Goal: Information Seeking & Learning: Learn about a topic

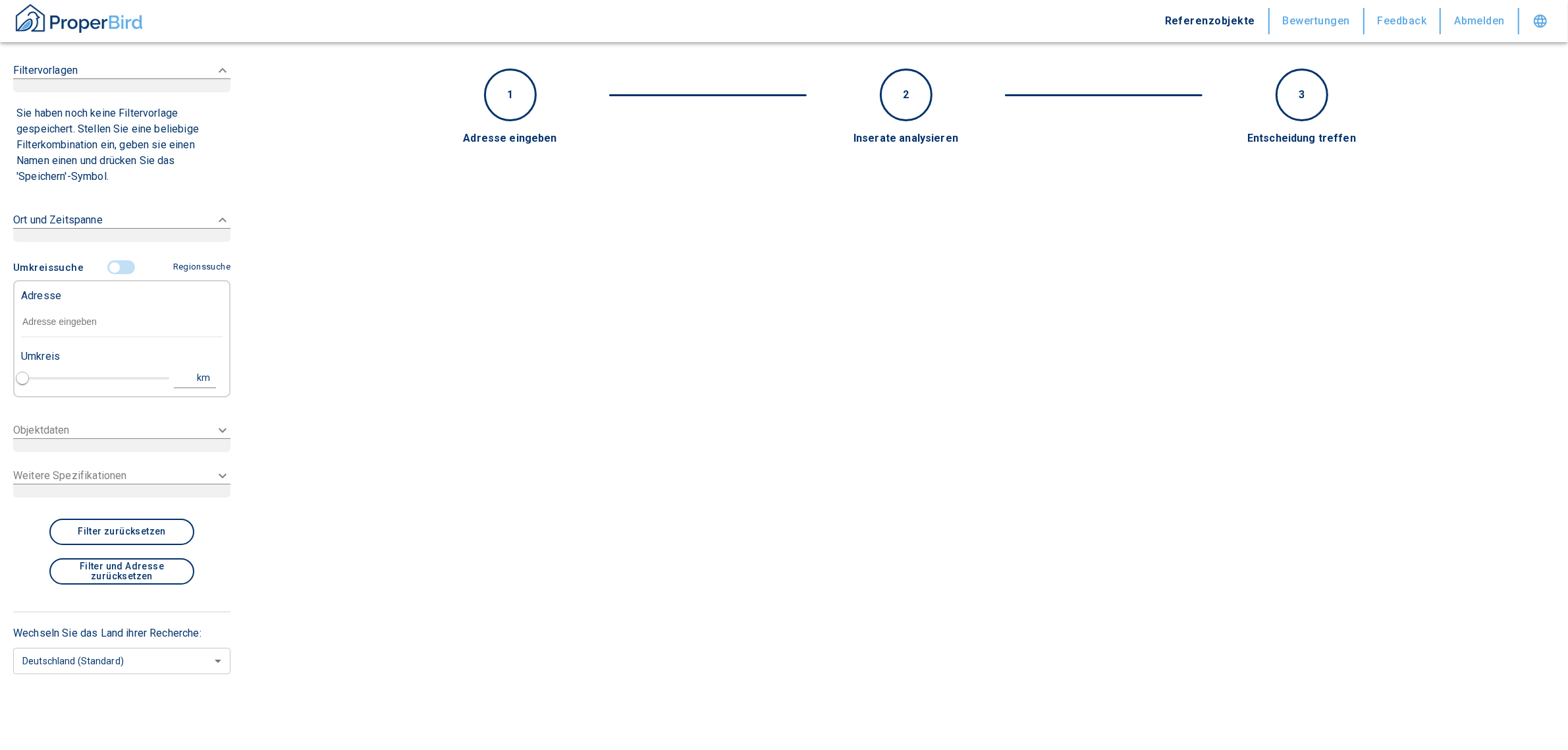
type input "2020"
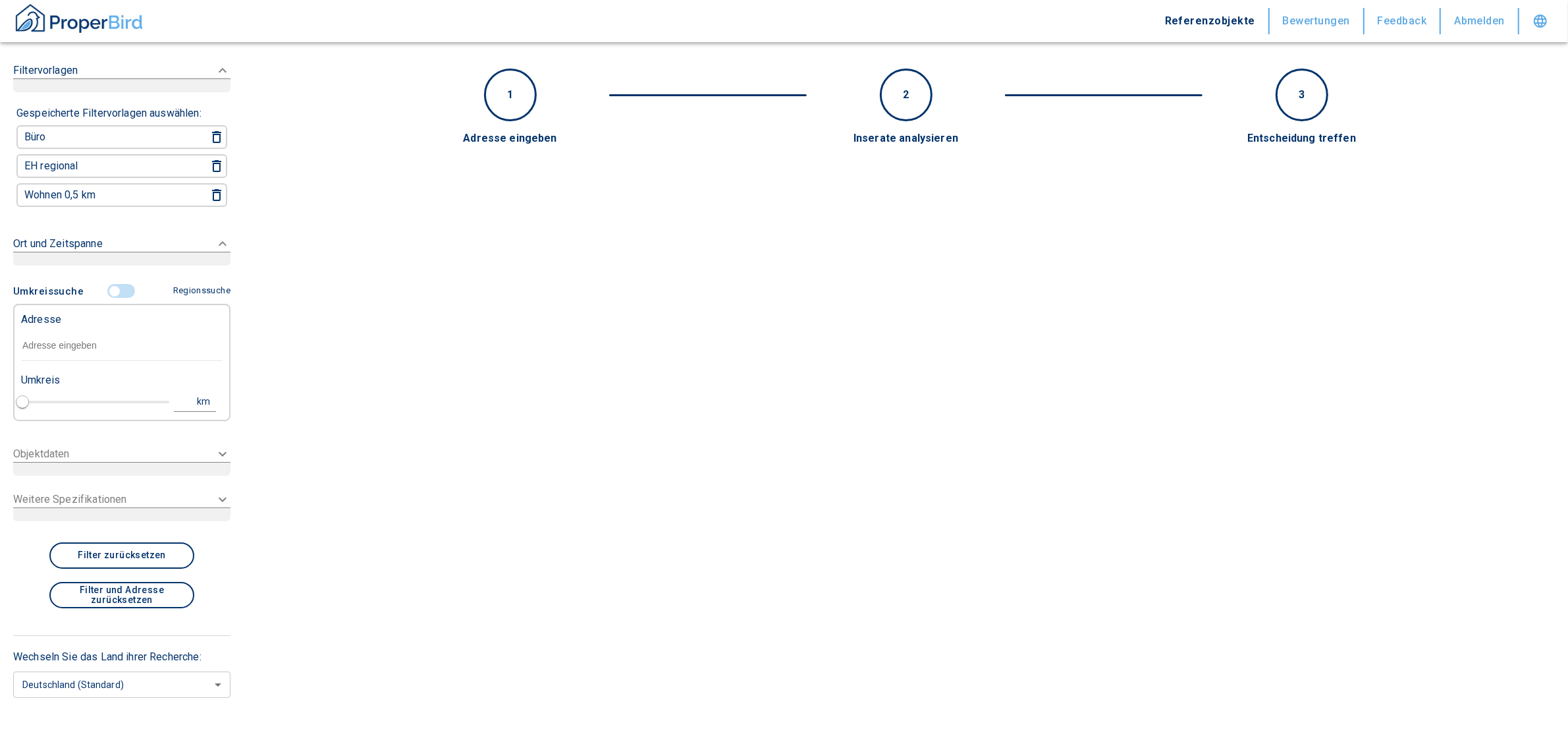
click at [70, 315] on div "Adresse" at bounding box center [122, 319] width 201 height 26
click at [61, 340] on input "text" at bounding box center [122, 346] width 201 height 30
paste input "[GEOGRAPHIC_DATA] | [PERSON_NAME][STREET_ADDRESS]"
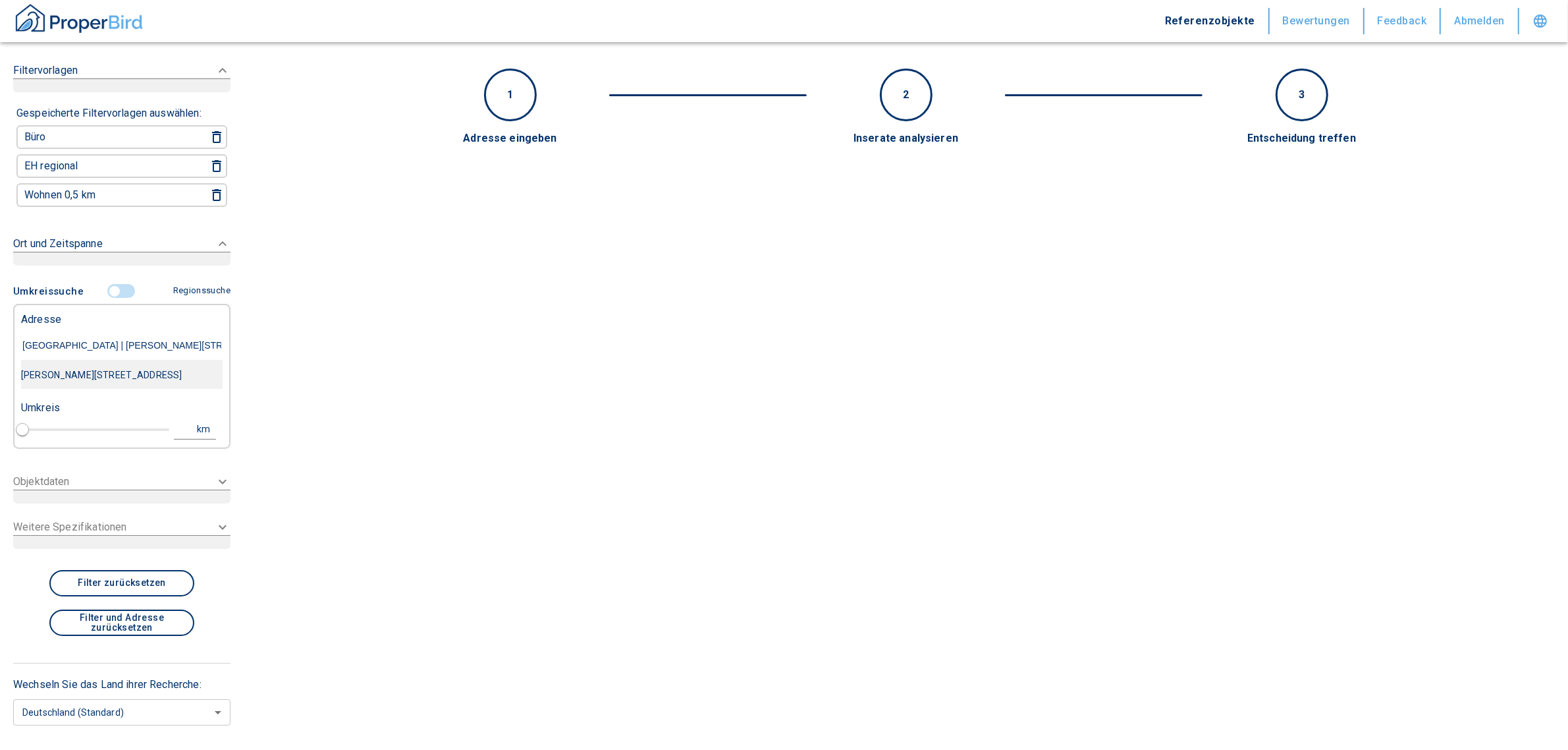
click at [59, 373] on div "[PERSON_NAME][STREET_ADDRESS]" at bounding box center [122, 375] width 201 height 28
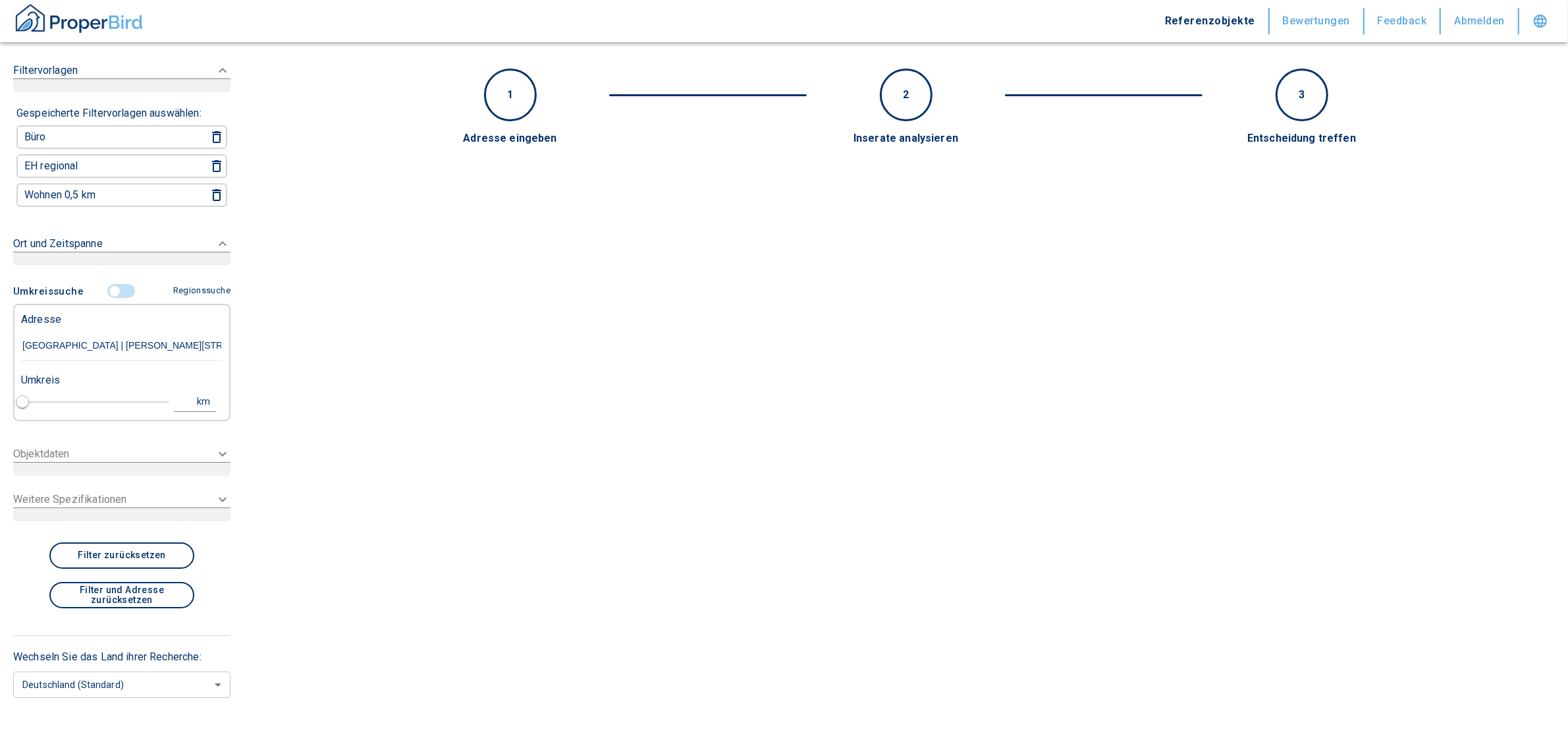
type input "[PERSON_NAME][STREET_ADDRESS]"
type input "1"
type input "2020"
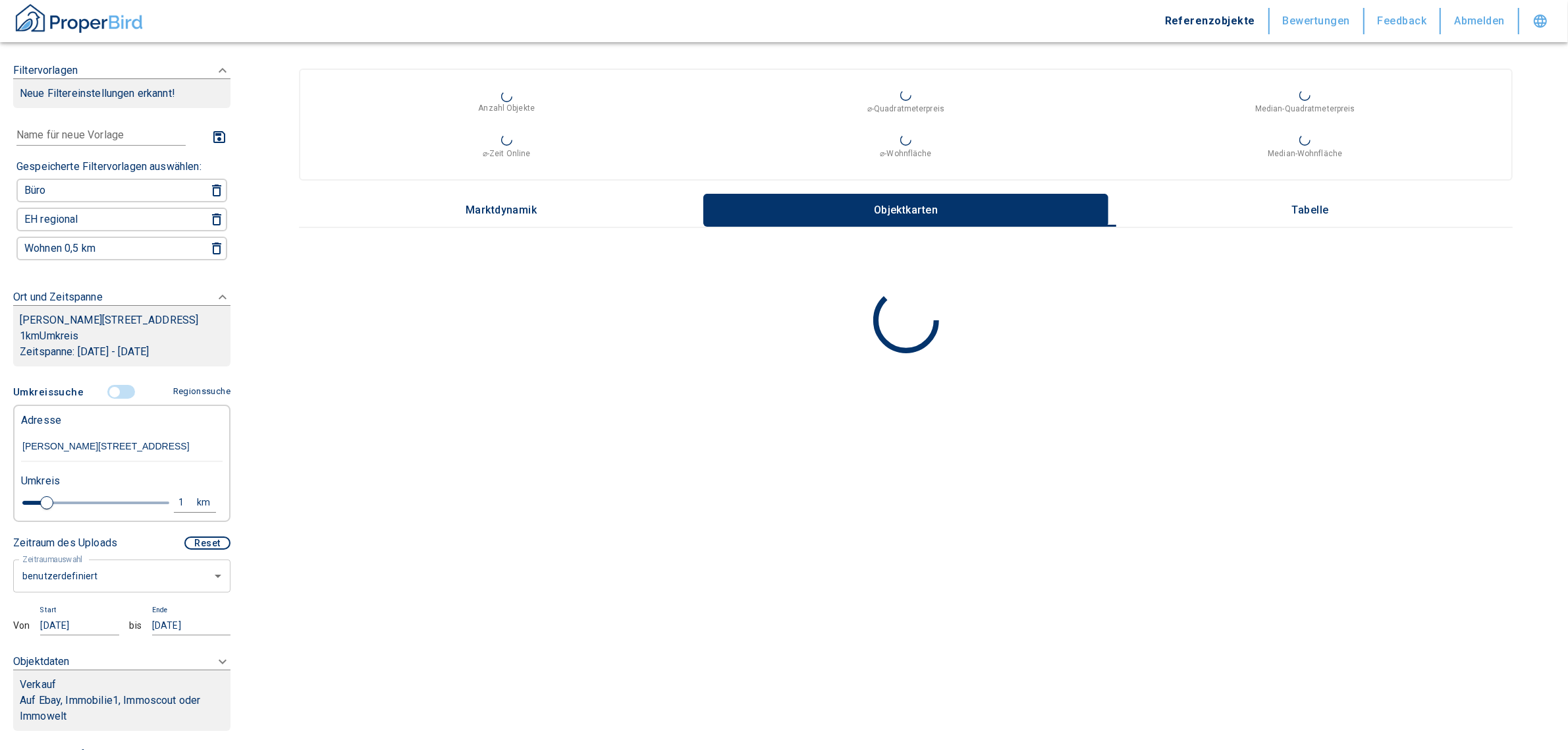
type input "[PERSON_NAME][STREET_ADDRESS]"
click at [88, 587] on body "Referenzobjekte Bewertungen Feedback Abmelden Filtervorlagen Neue Filtereinstel…" at bounding box center [784, 375] width 1568 height 750
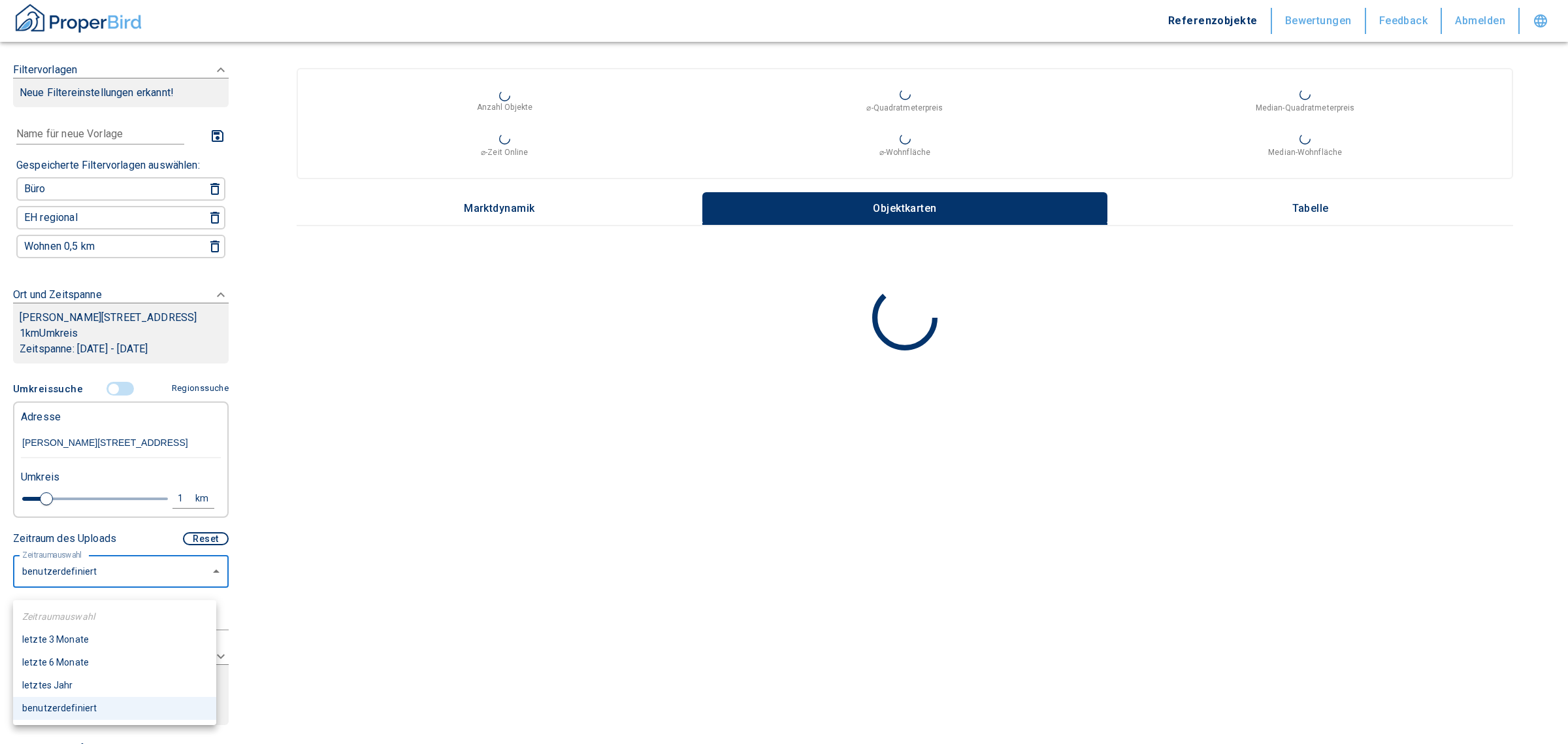
click at [52, 664] on li "letzte 6 Monate" at bounding box center [114, 662] width 203 height 23
type input "2020"
type input "6"
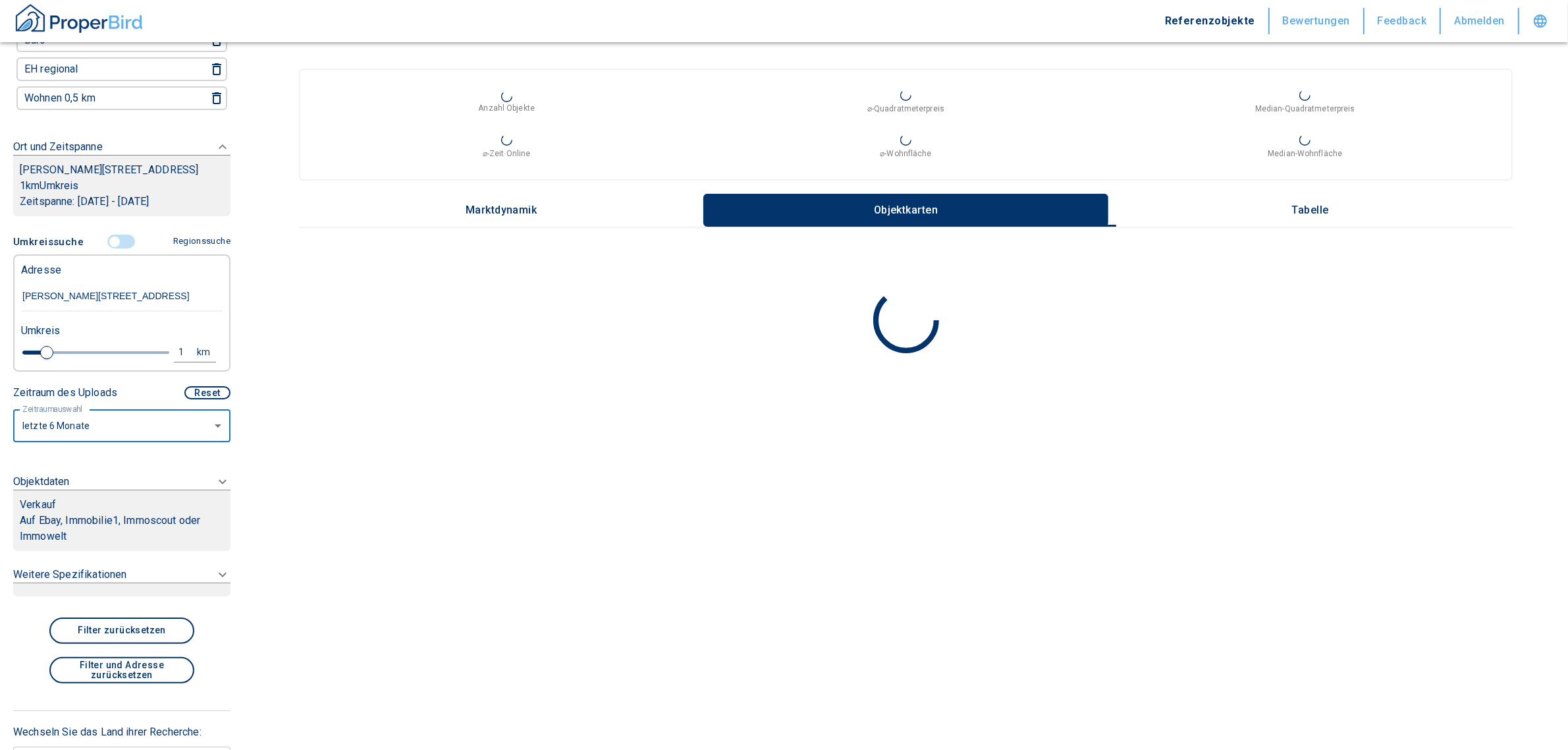
click at [214, 488] on icon at bounding box center [222, 481] width 16 height 16
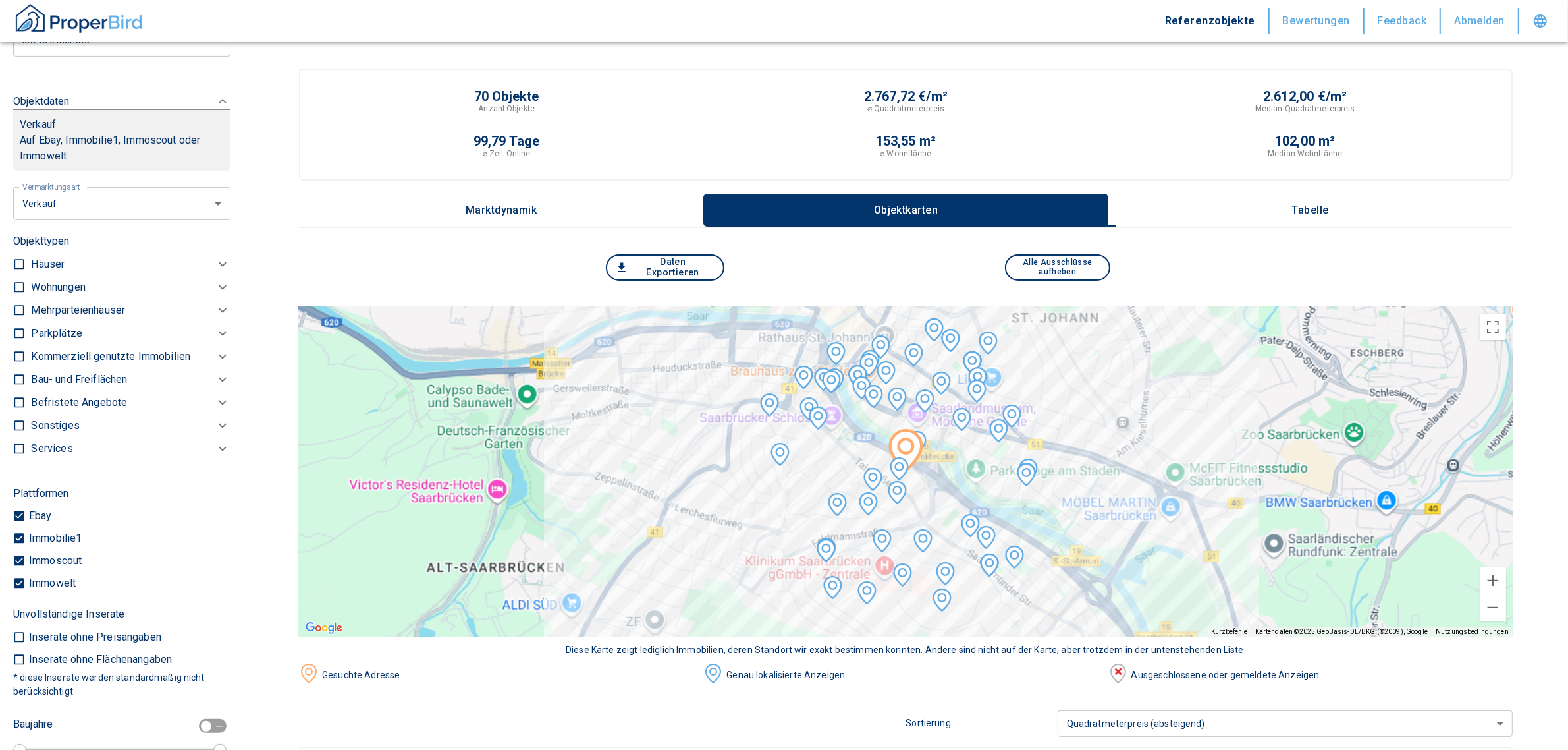
scroll to position [206, 0]
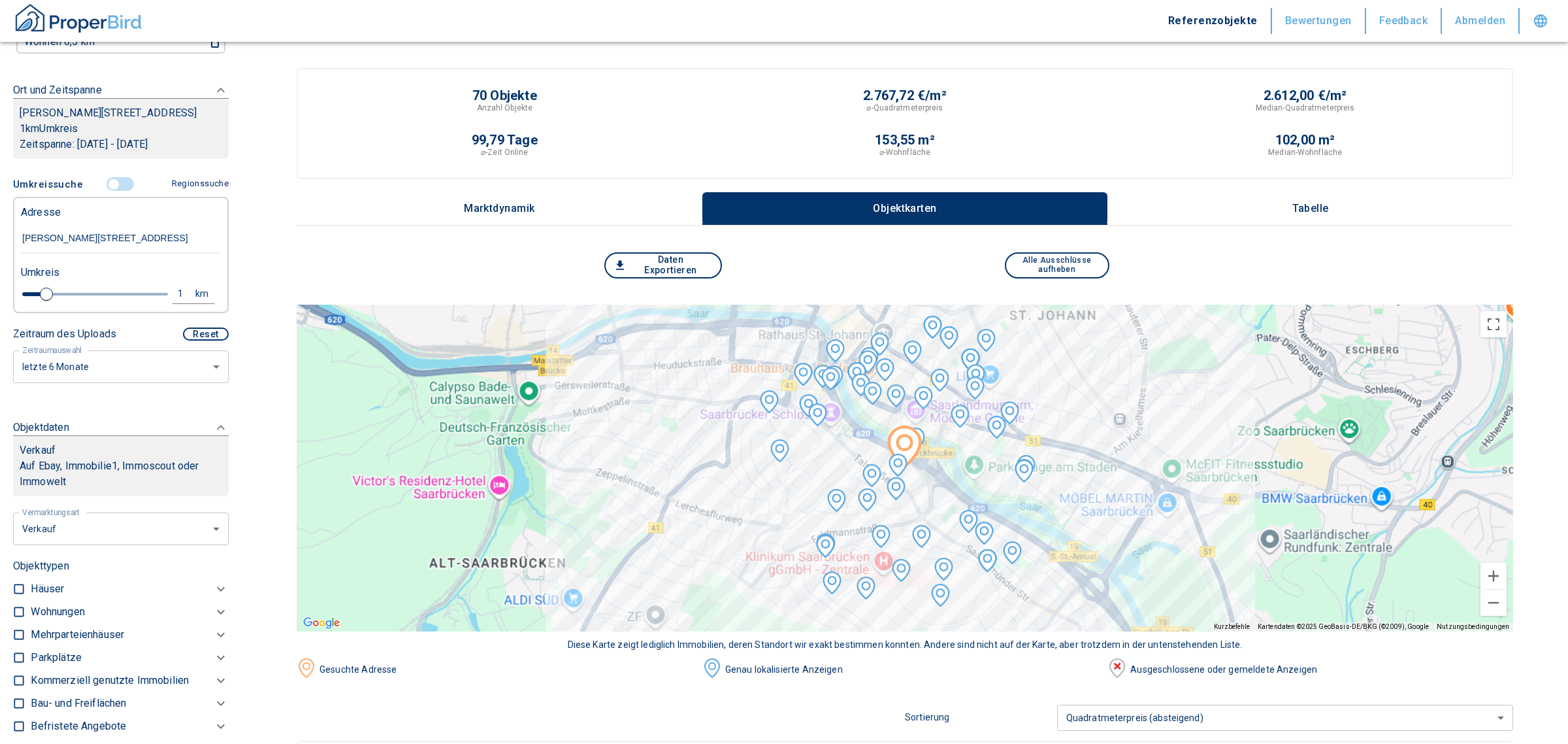
click at [59, 614] on li "Vermietung" at bounding box center [116, 619] width 209 height 23
type input "rent"
type input "2020"
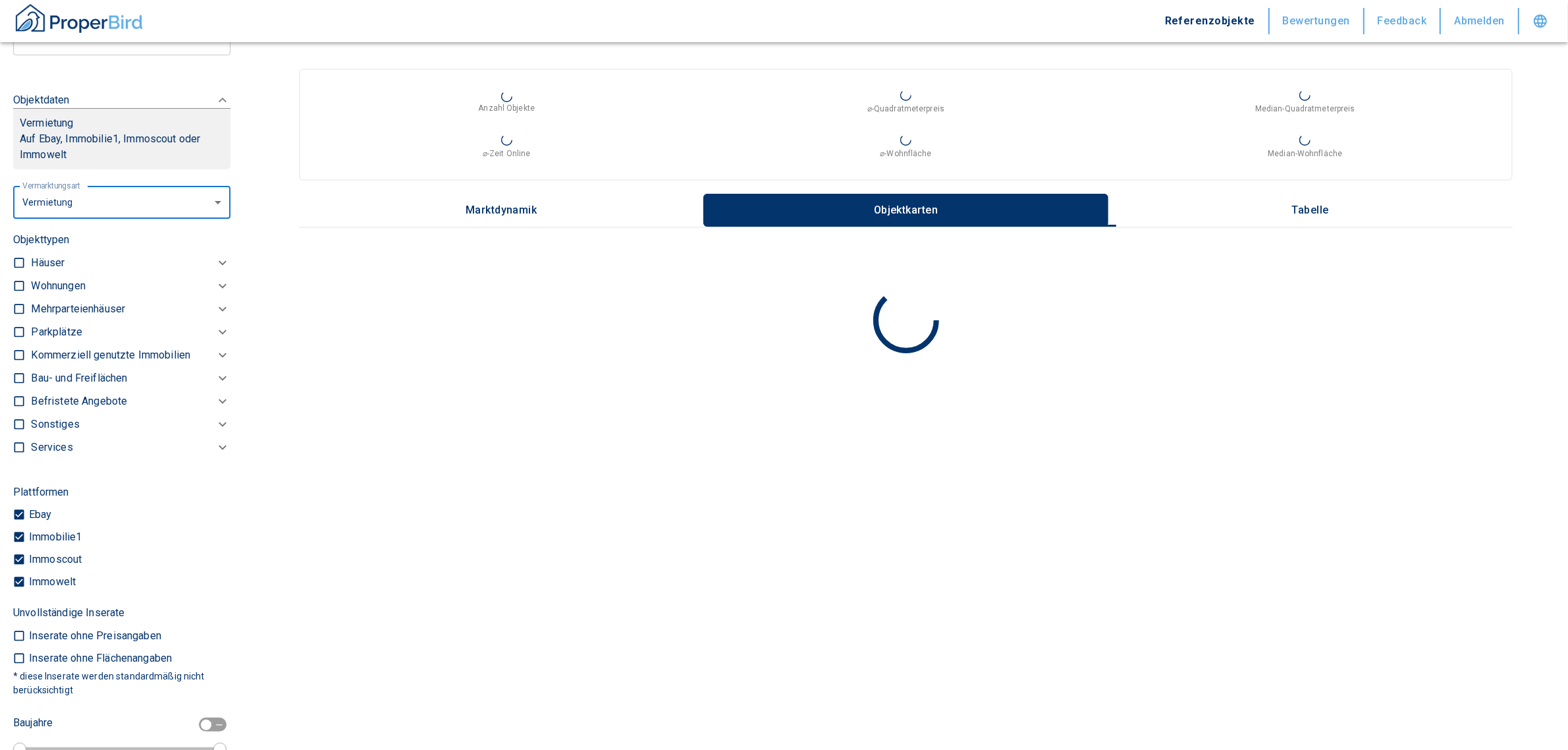
scroll to position [535, 0]
click at [112, 368] on div "Kommerziell genutzte Immobilien" at bounding box center [131, 357] width 200 height 23
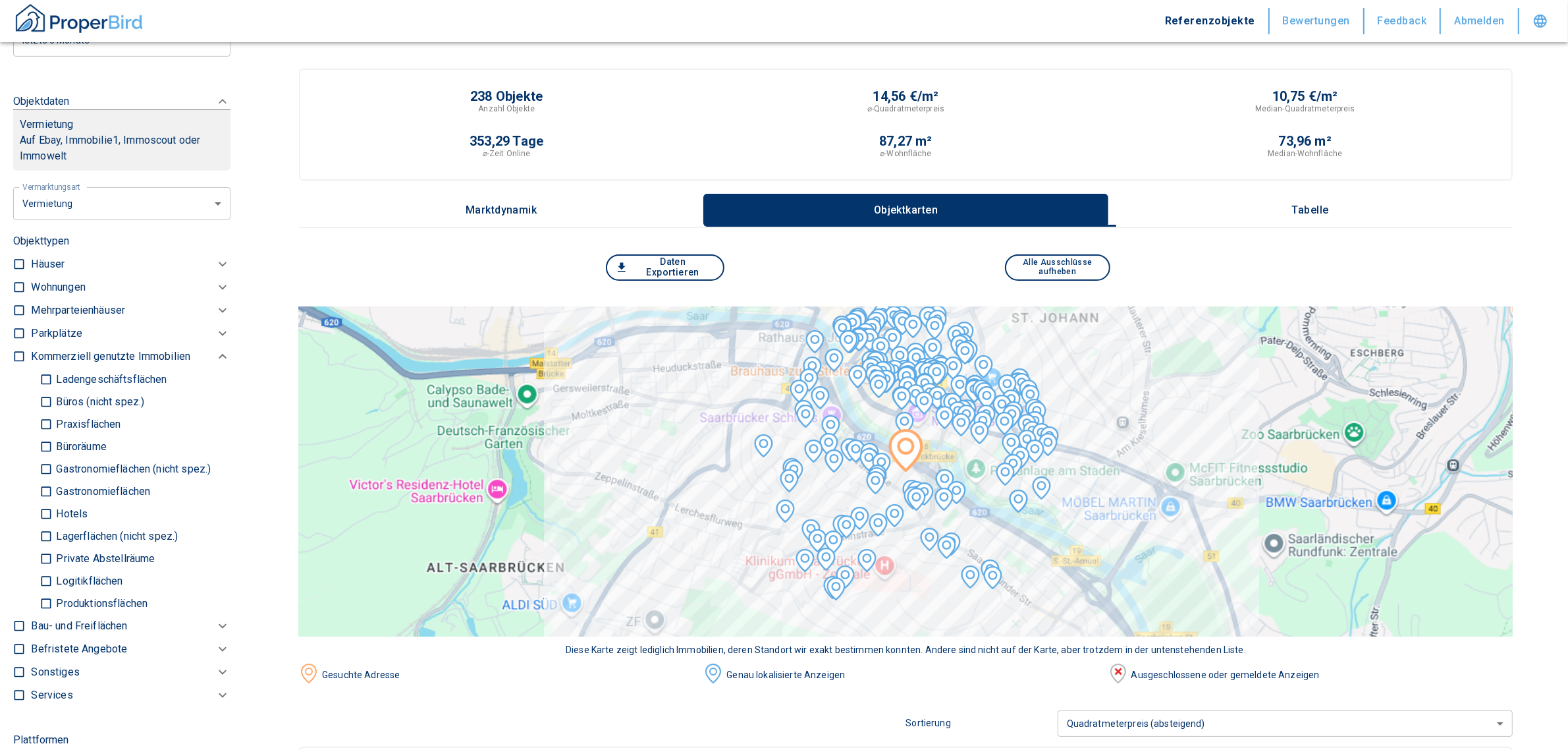
click at [61, 407] on p "Büros (nicht spez.)" at bounding box center [98, 401] width 92 height 11
click at [52, 413] on input "Büros (nicht spez.)" at bounding box center [46, 401] width 13 height 23
checkbox input "true"
type input "2020"
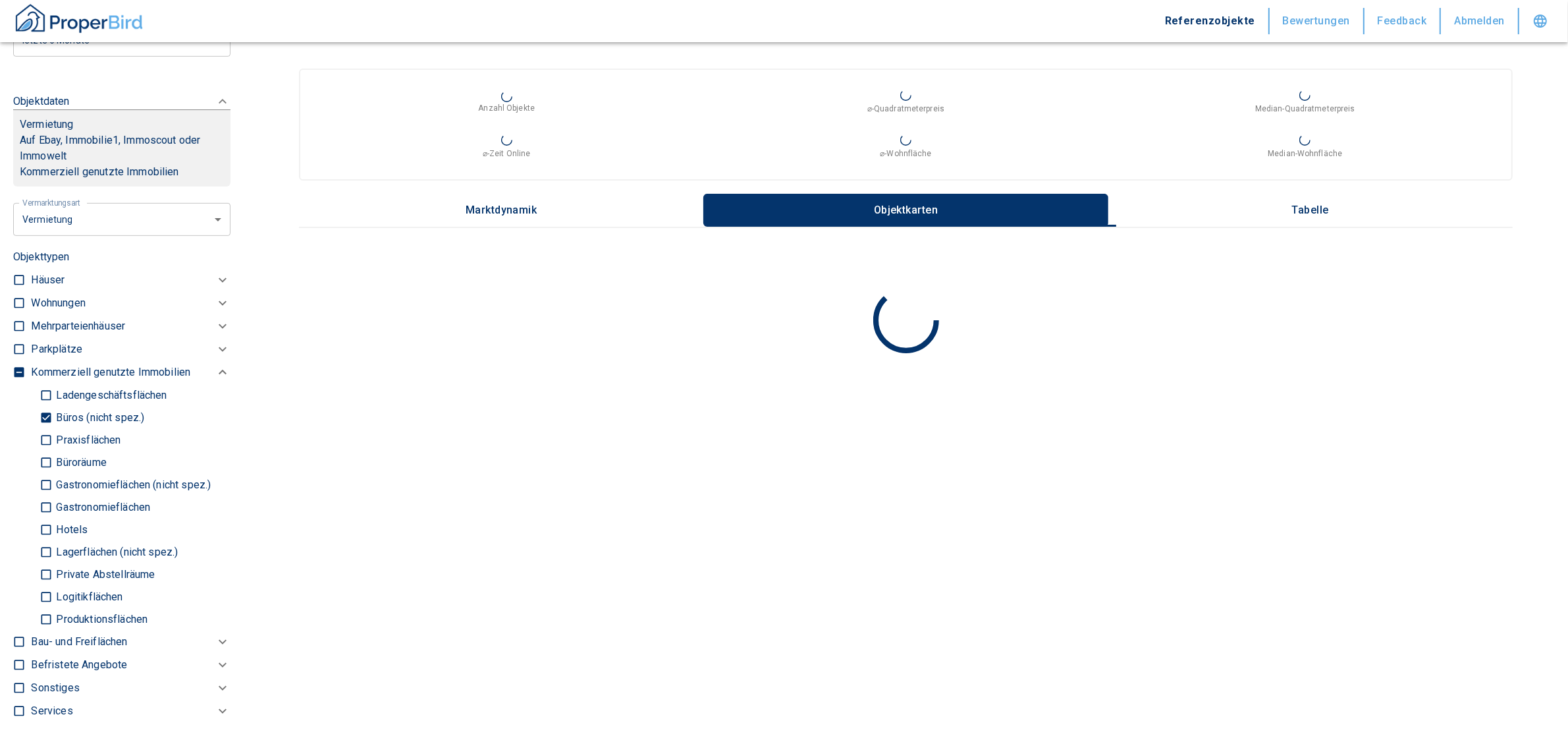
click at [53, 445] on label "Praxisflächen" at bounding box center [129, 440] width 180 height 22
click at [52, 445] on input "Praxisflächen" at bounding box center [46, 440] width 13 height 23
checkbox input "true"
type input "2020"
click at [38, 482] on div "Ladengeschäftsflächen Büros (nicht spez.) Praxisflächen Büroräume Gastronomiefl…" at bounding box center [131, 507] width 200 height 246
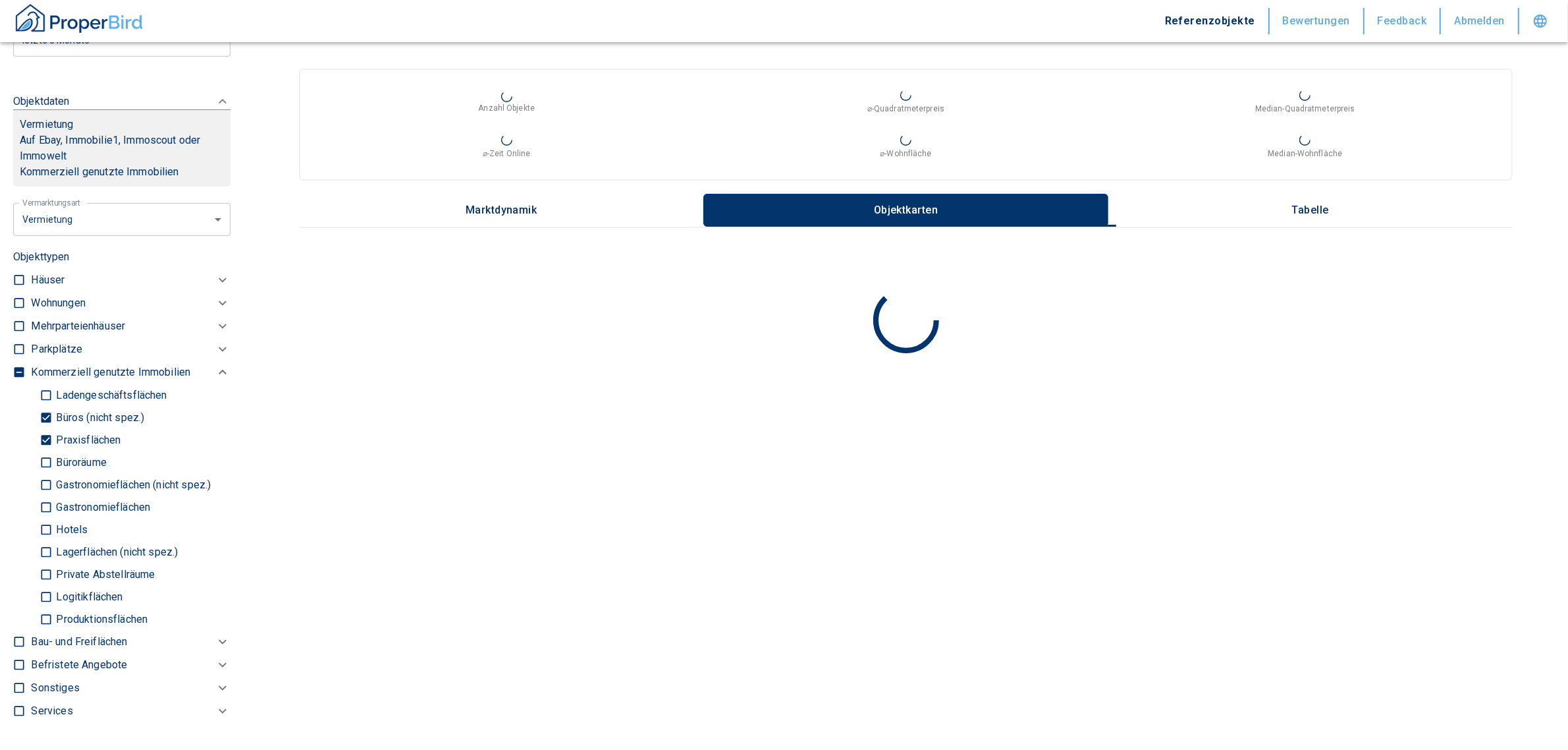
click at [44, 473] on input "Büroräume" at bounding box center [46, 462] width 13 height 23
checkbox input "true"
type input "2020"
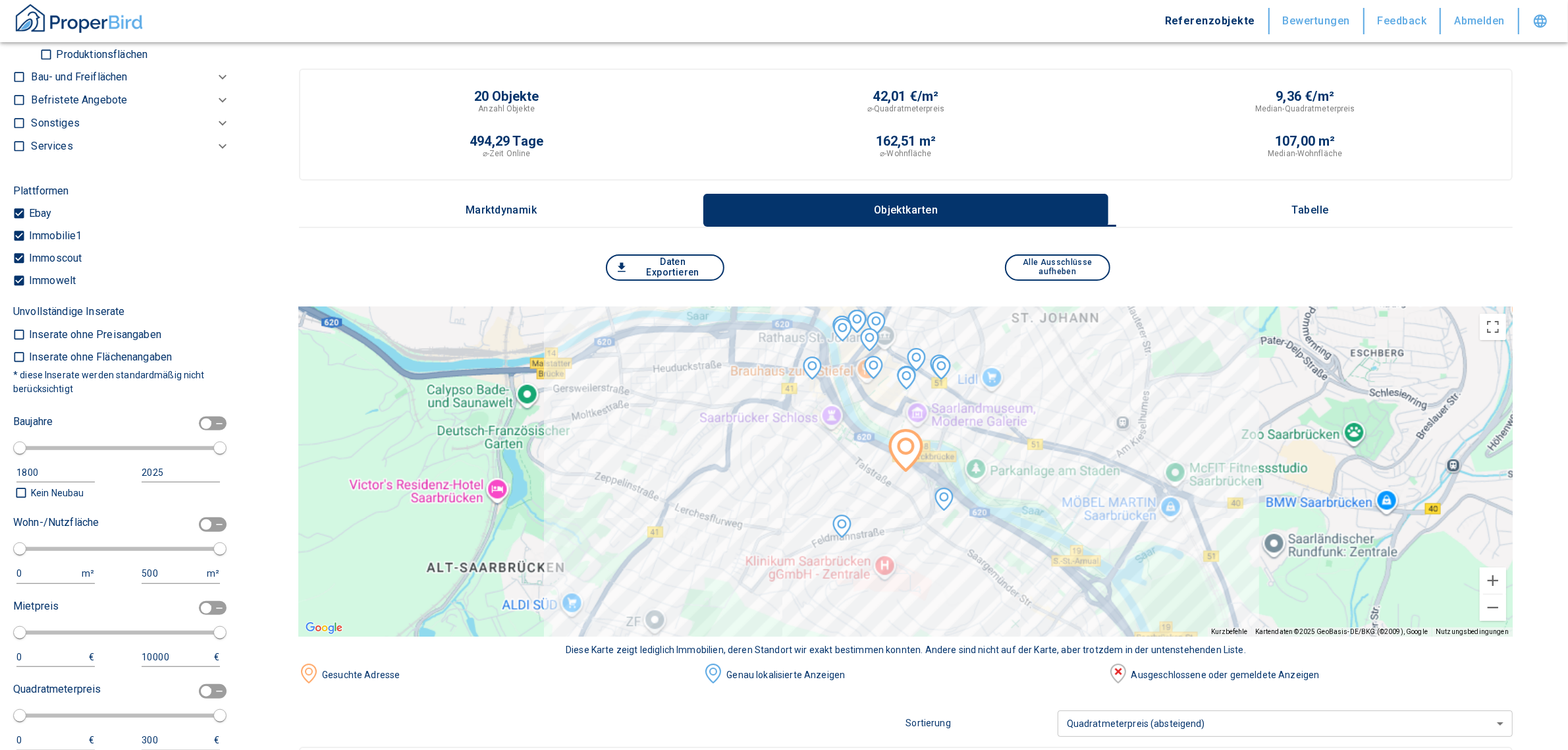
scroll to position [1127, 0]
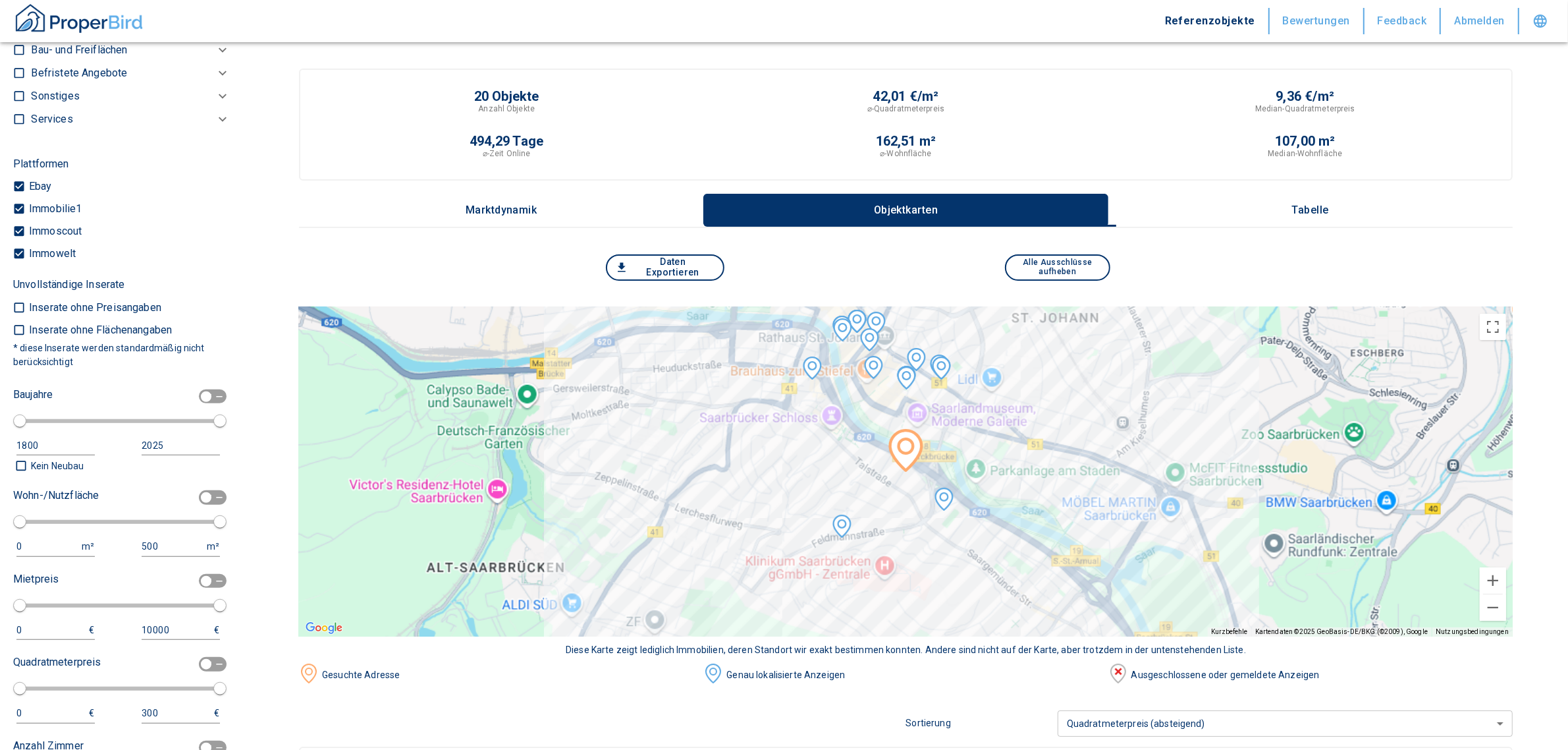
click at [199, 501] on input "checkbox" at bounding box center [206, 498] width 39 height 15
checkbox input "true"
type input "2020"
type input "50"
type input "150"
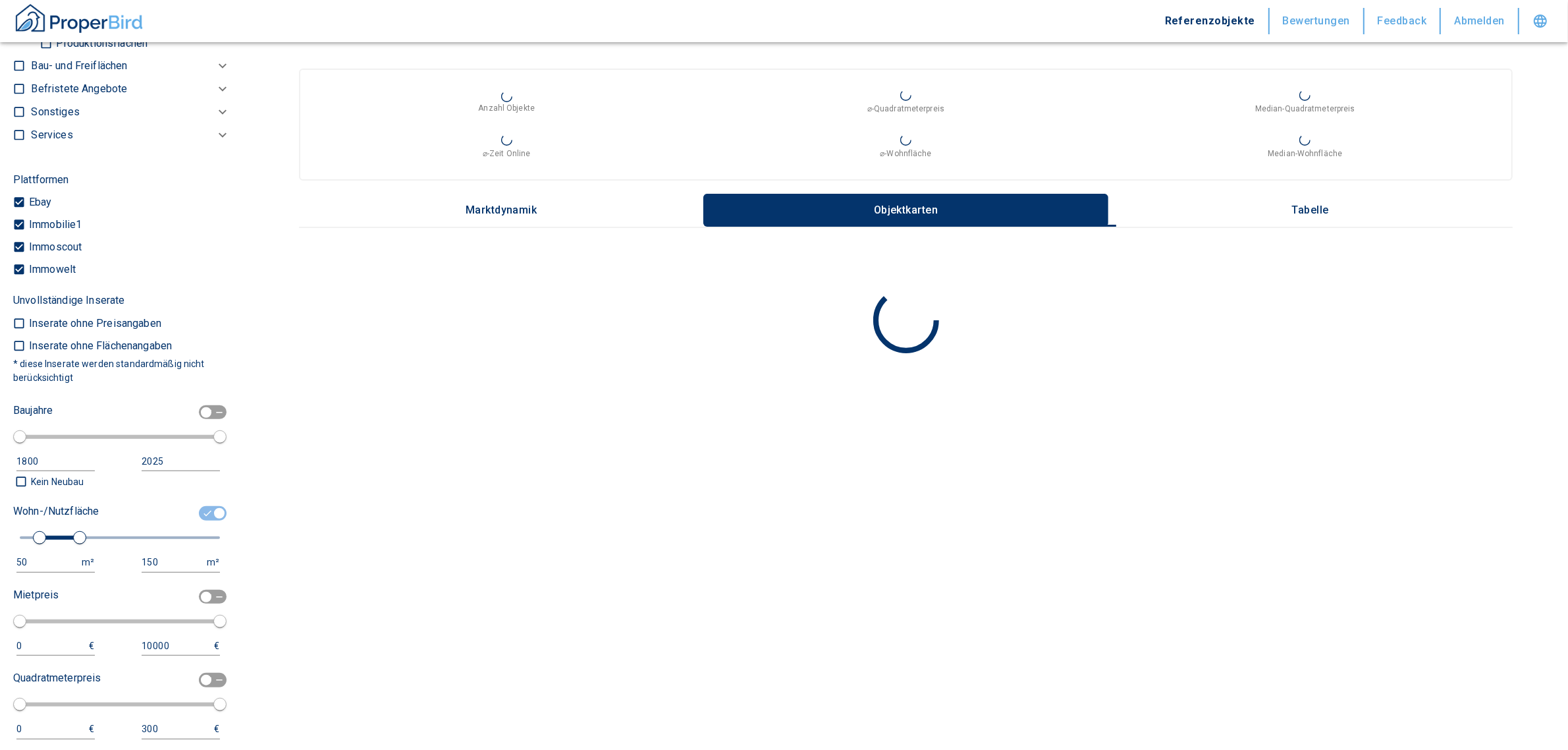
click at [42, 564] on button "50 m²" at bounding box center [56, 562] width 79 height 20
drag, startPoint x: 34, startPoint y: 568, endPoint x: -47, endPoint y: 568, distance: 81.0
click at [0, 568] on html "Referenzobjekte Bewertungen Feedback Abmelden Filtervorlagen Neue Filtereinstel…" at bounding box center [784, 375] width 1568 height 750
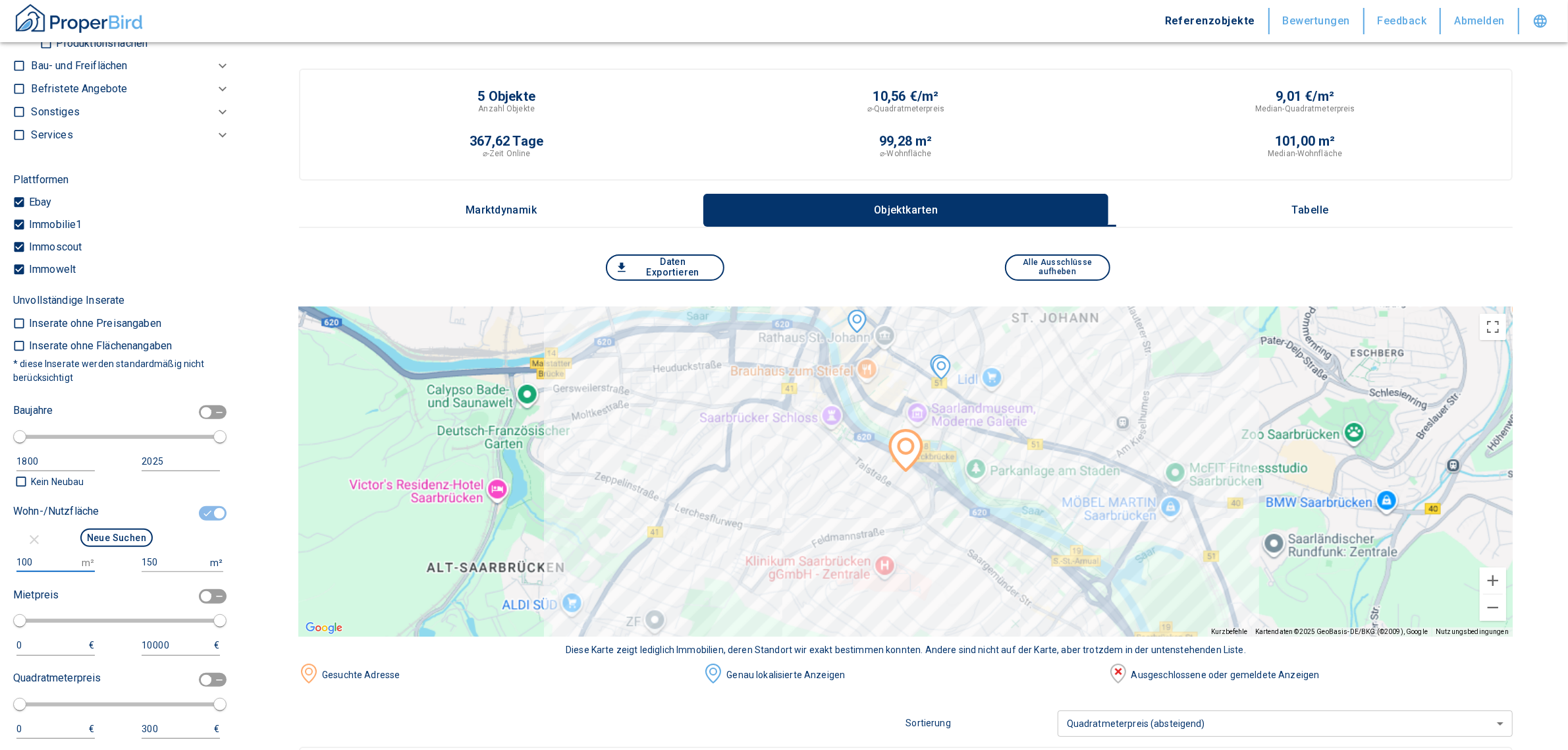
type input "100"
click at [178, 572] on input "150" at bounding box center [173, 562] width 63 height 19
type input "1500000"
click at [120, 541] on button "Neue Suchen" at bounding box center [116, 537] width 73 height 19
type input "2020"
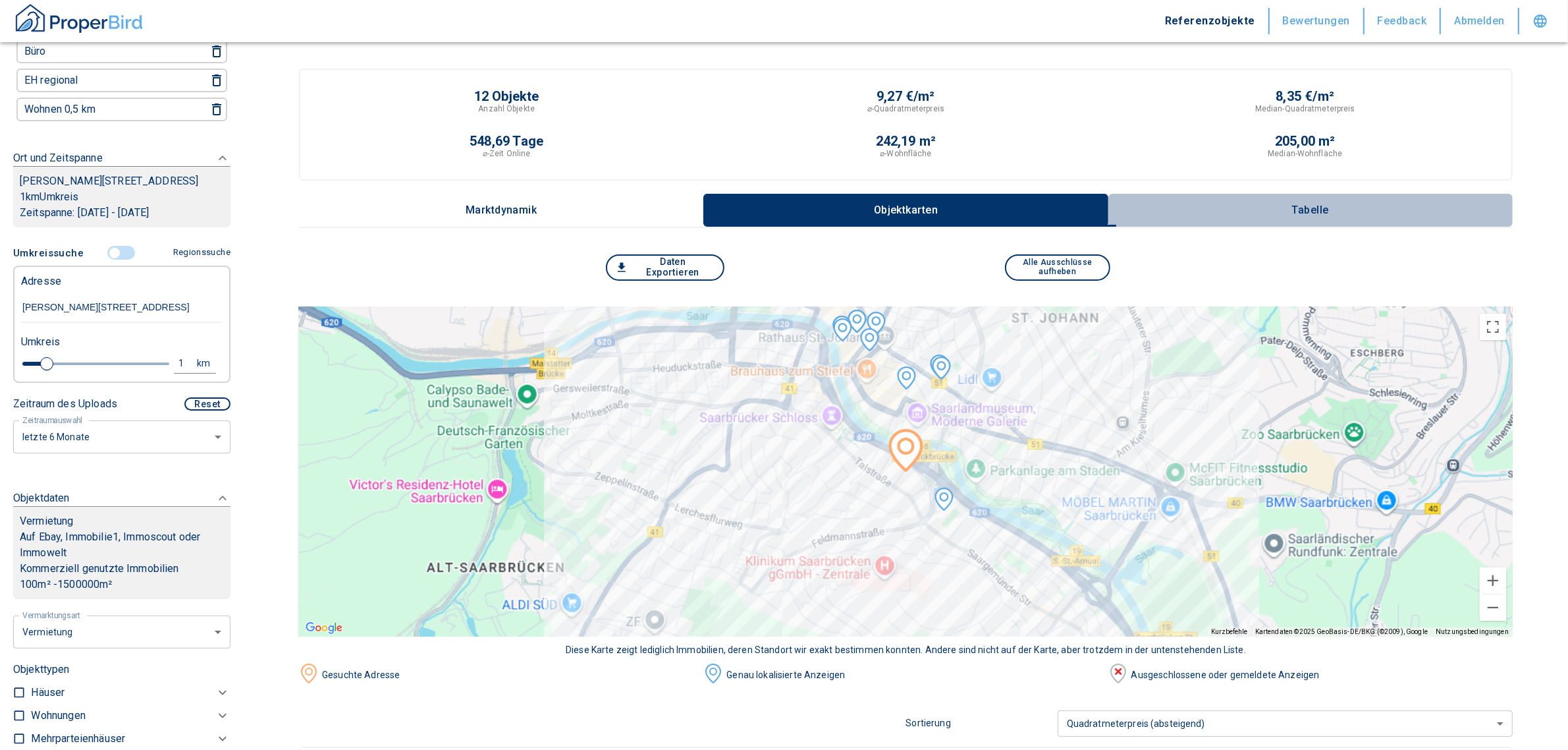
click at [1325, 206] on p "Tabelle" at bounding box center [1310, 210] width 65 height 11
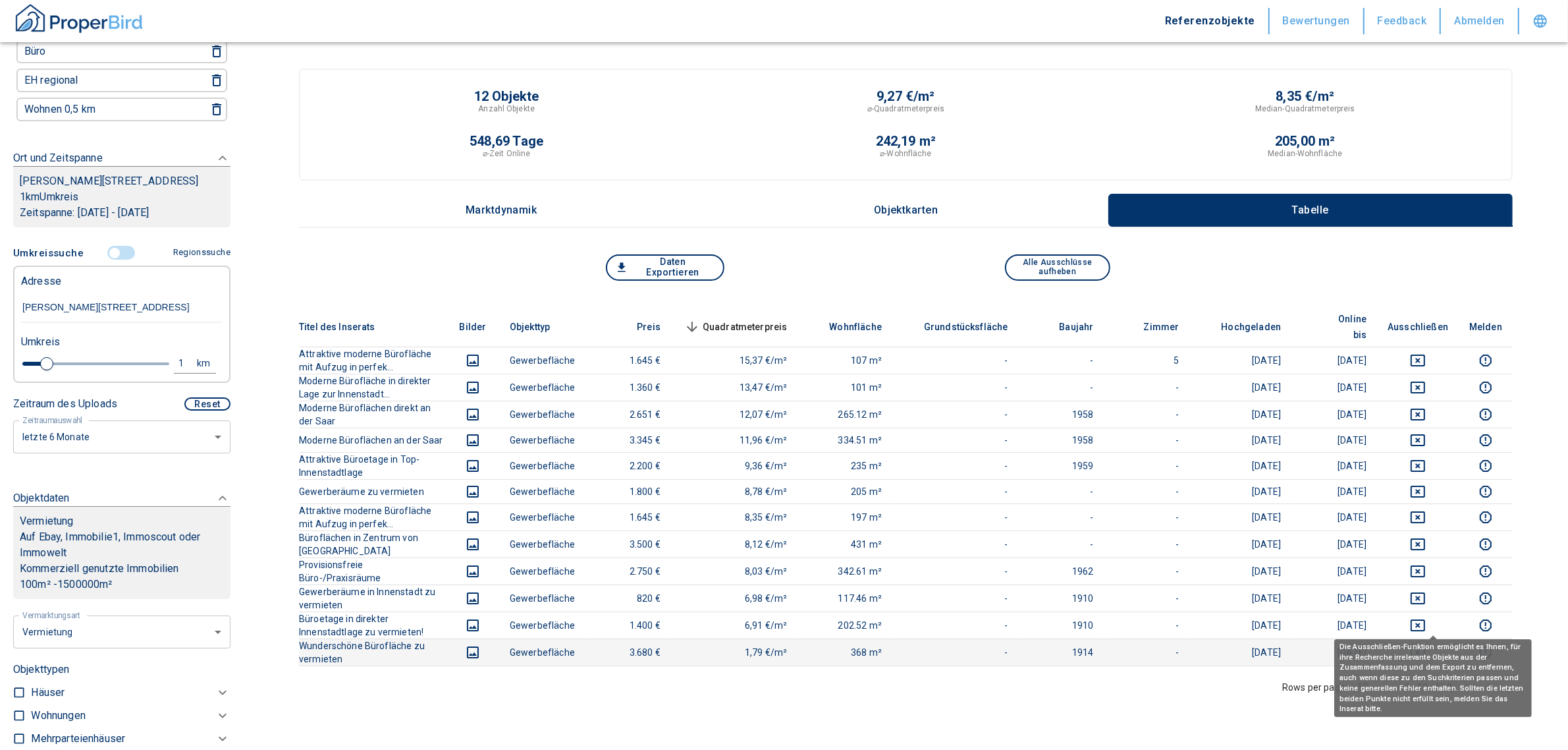
click at [1424, 644] on icon "deselect this listing" at bounding box center [1417, 652] width 16 height 16
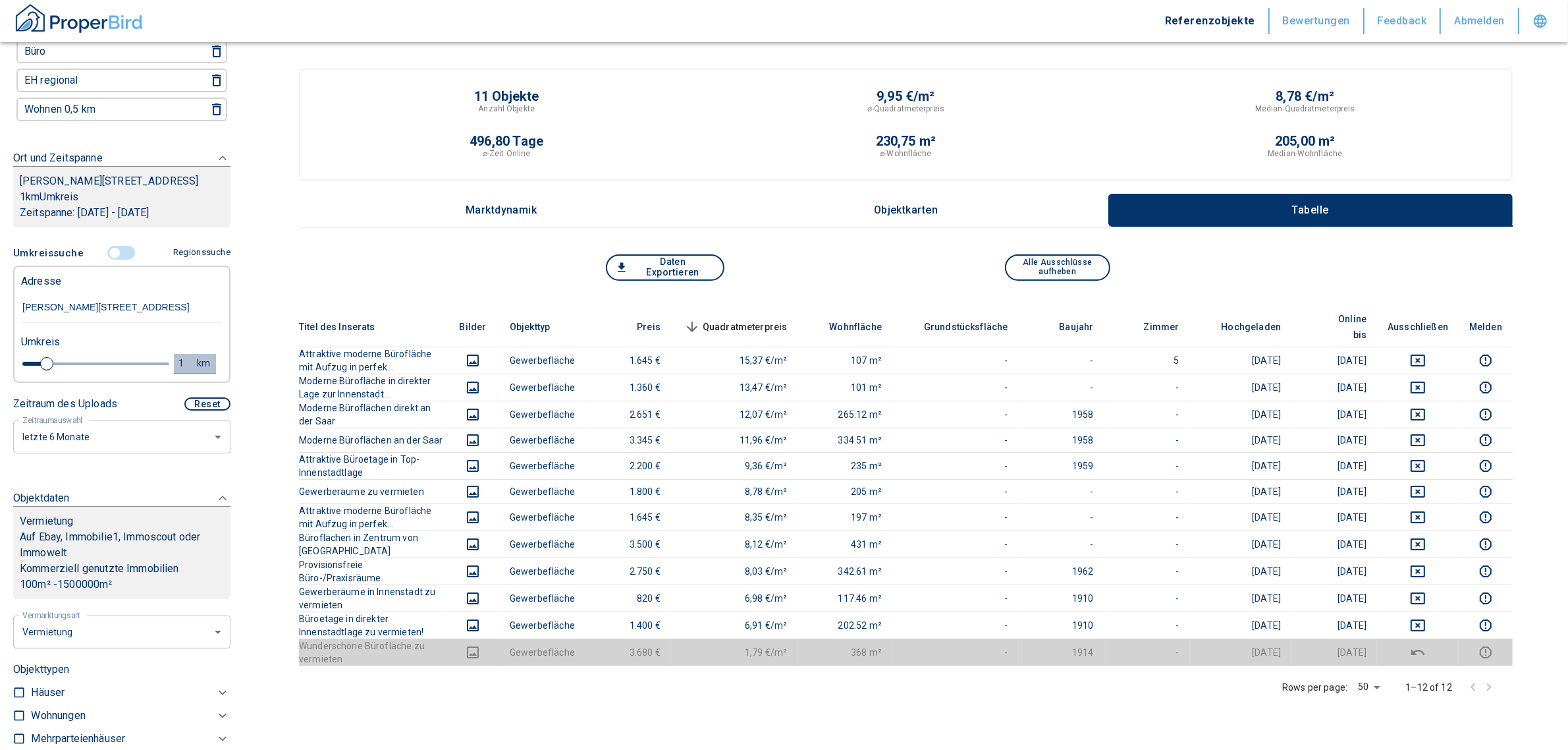
click at [177, 372] on div "1" at bounding box center [188, 364] width 24 height 16
drag, startPoint x: 70, startPoint y: 369, endPoint x: 33, endPoint y: 376, distance: 37.7
click at [33, 376] on div "1 km Neue Suchen" at bounding box center [111, 364] width 201 height 32
type input "1,5"
click at [153, 373] on button "Neue Suchen" at bounding box center [176, 363] width 73 height 19
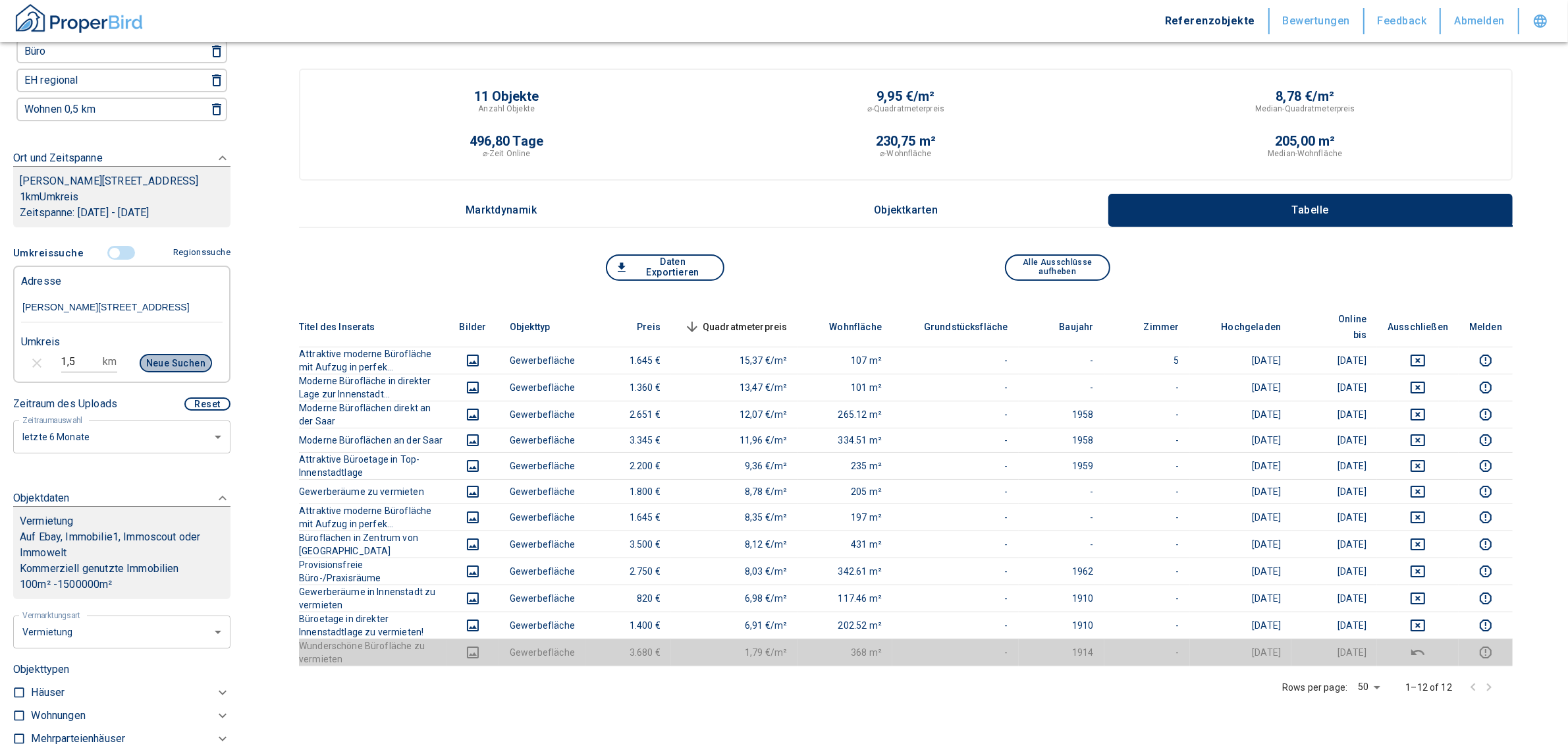
type input "2020"
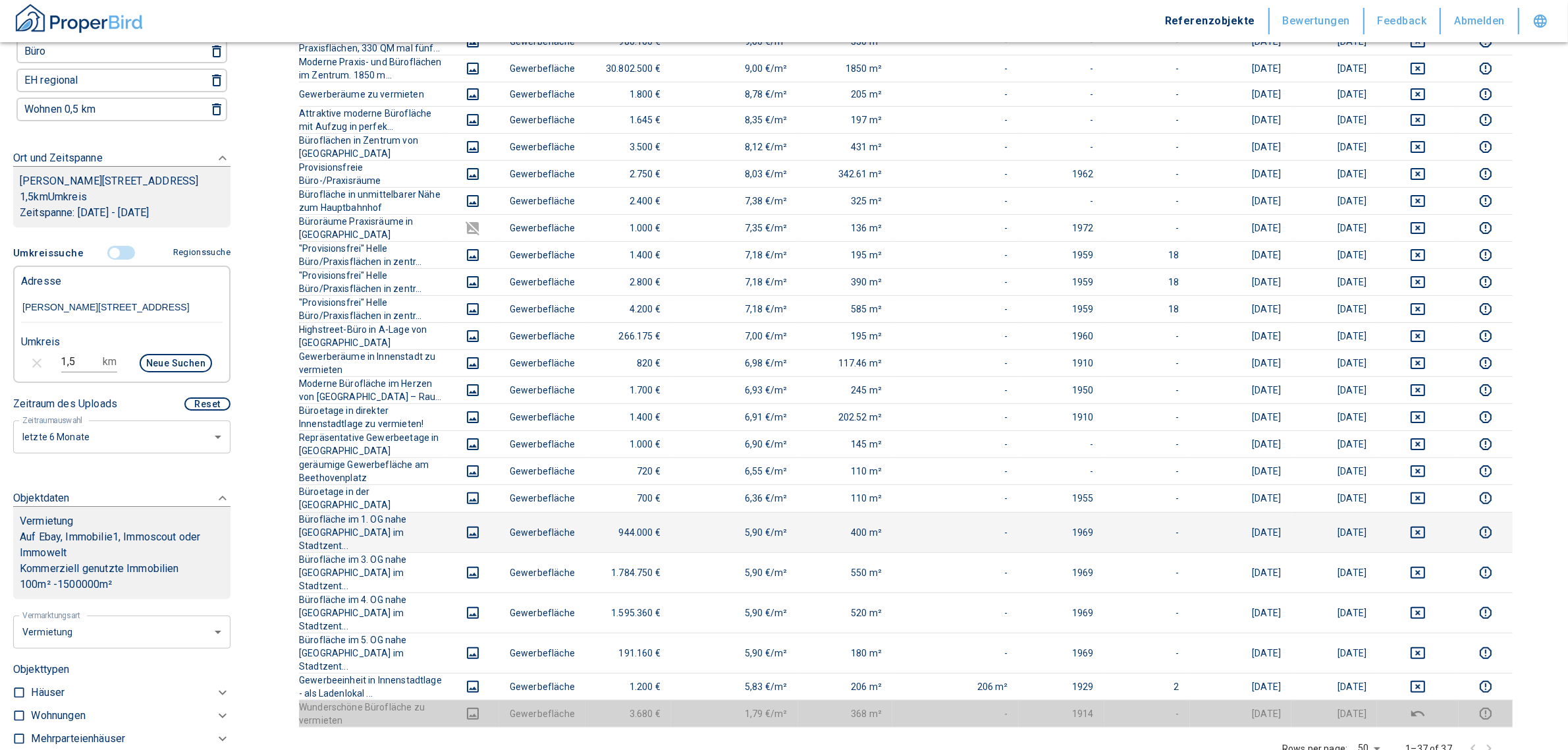
scroll to position [659, 0]
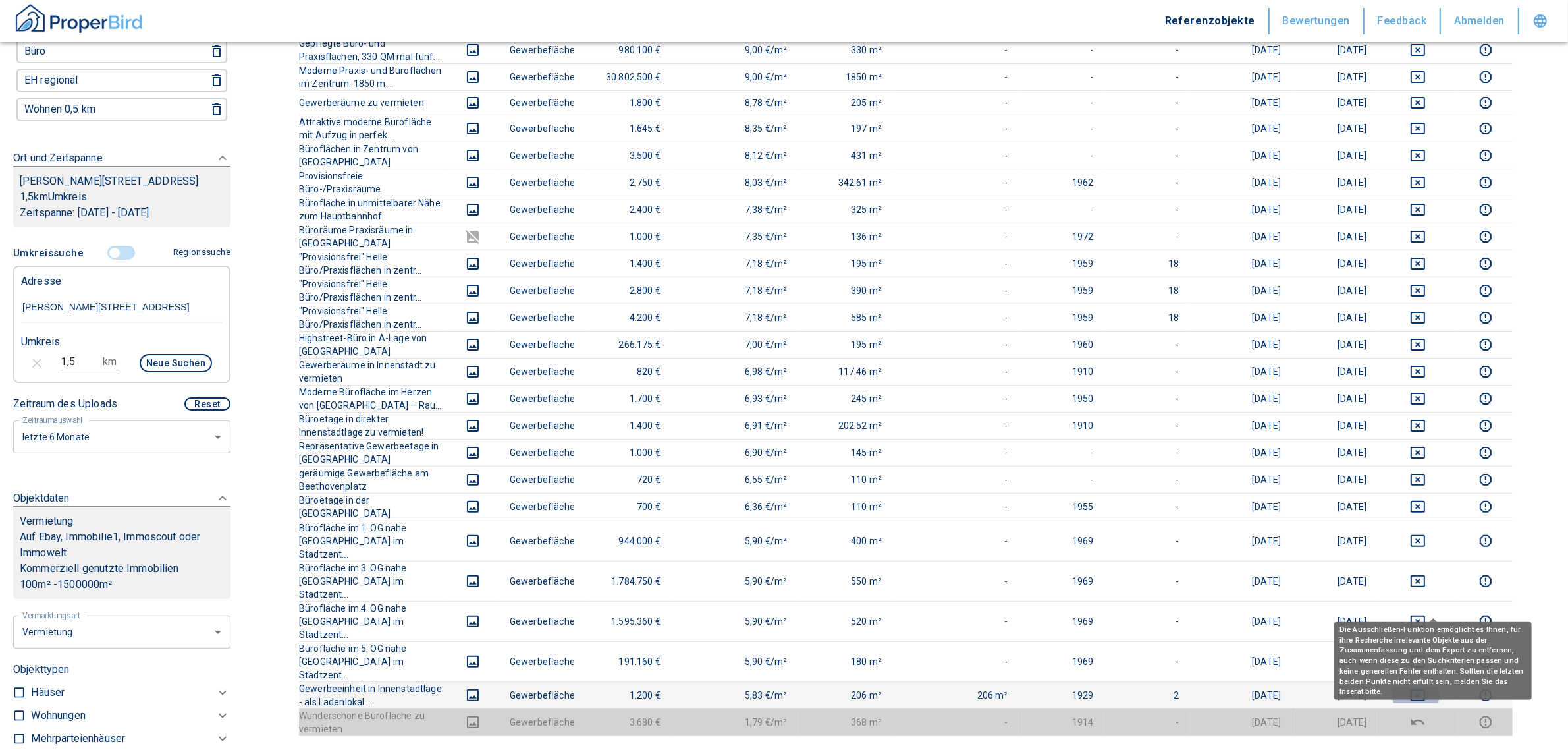
click at [1425, 689] on icon "deselect this listing" at bounding box center [1417, 695] width 15 height 11
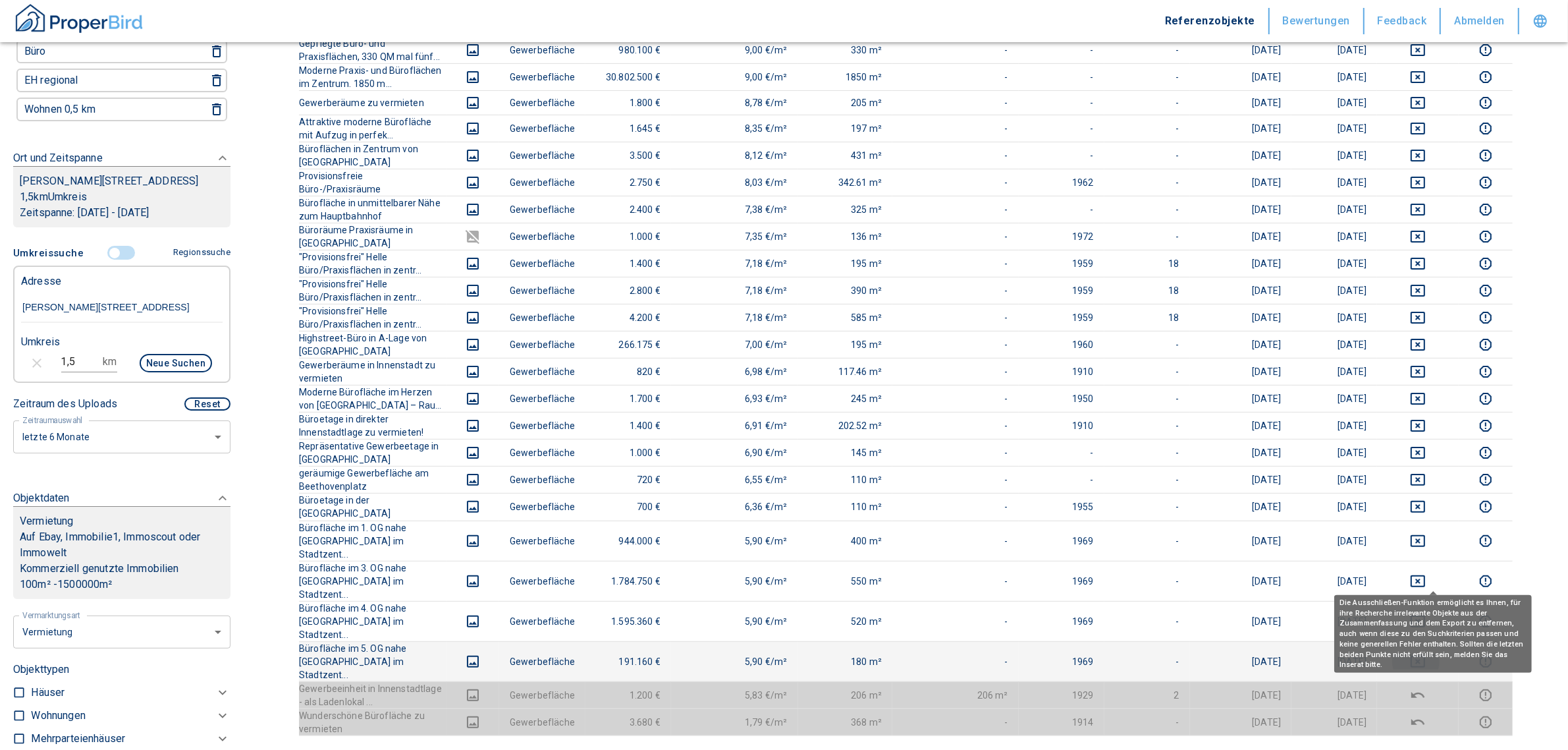
click at [1425, 656] on icon "deselect this listing" at bounding box center [1417, 662] width 15 height 11
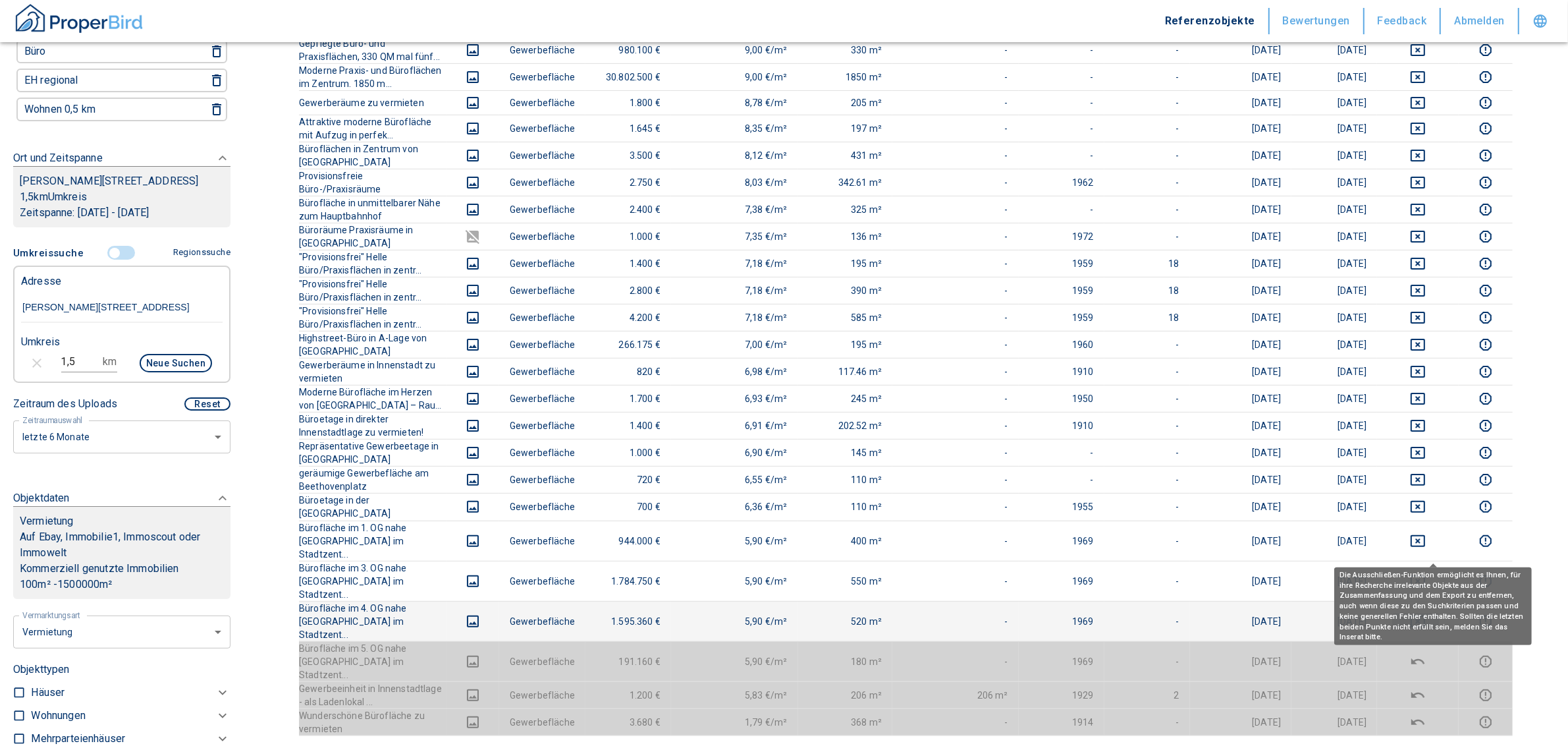
click at [1426, 613] on icon "deselect this listing" at bounding box center [1417, 621] width 16 height 16
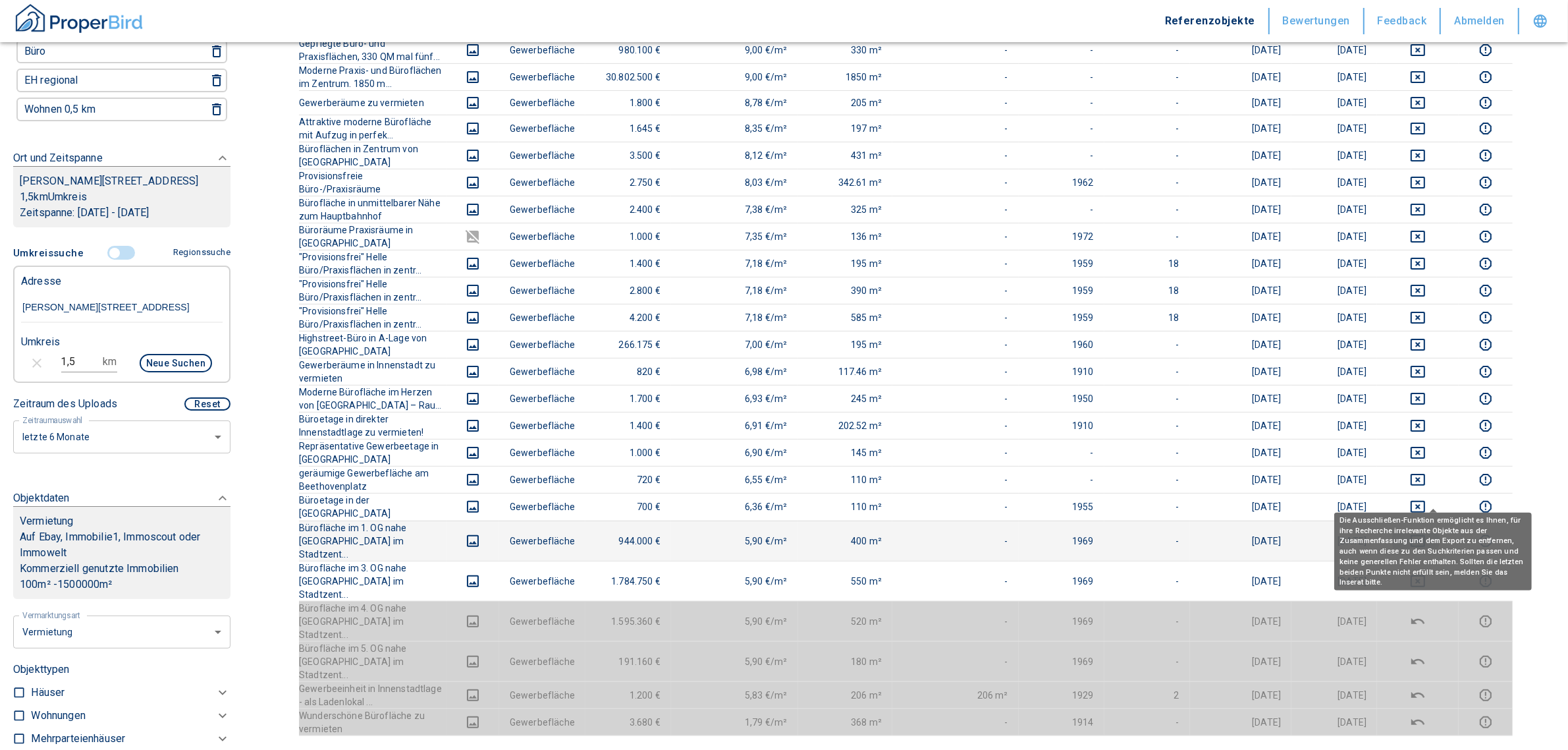
click at [1445, 533] on button "deselect this listing" at bounding box center [1417, 540] width 61 height 16
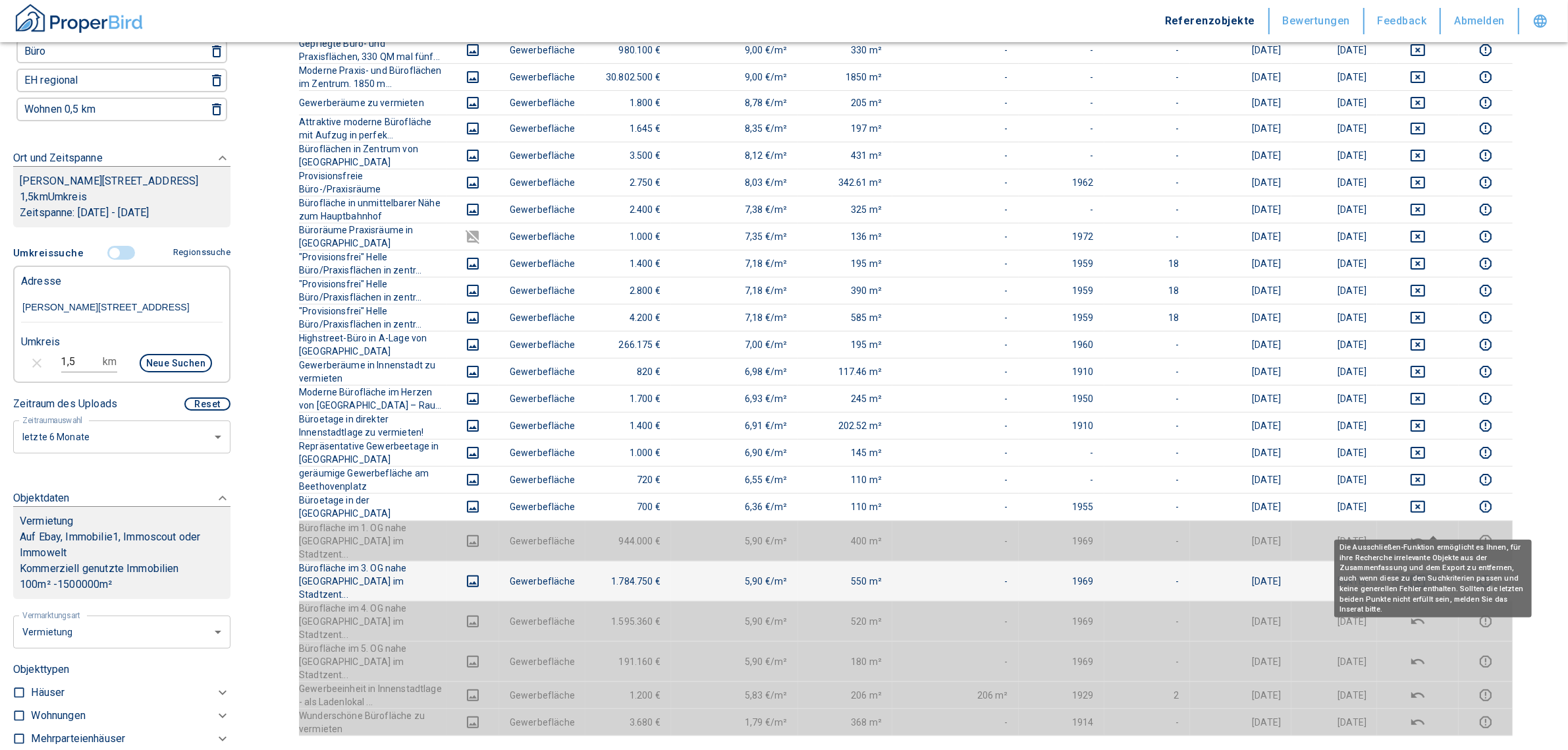
click at [1426, 573] on icon "deselect this listing" at bounding box center [1417, 581] width 16 height 16
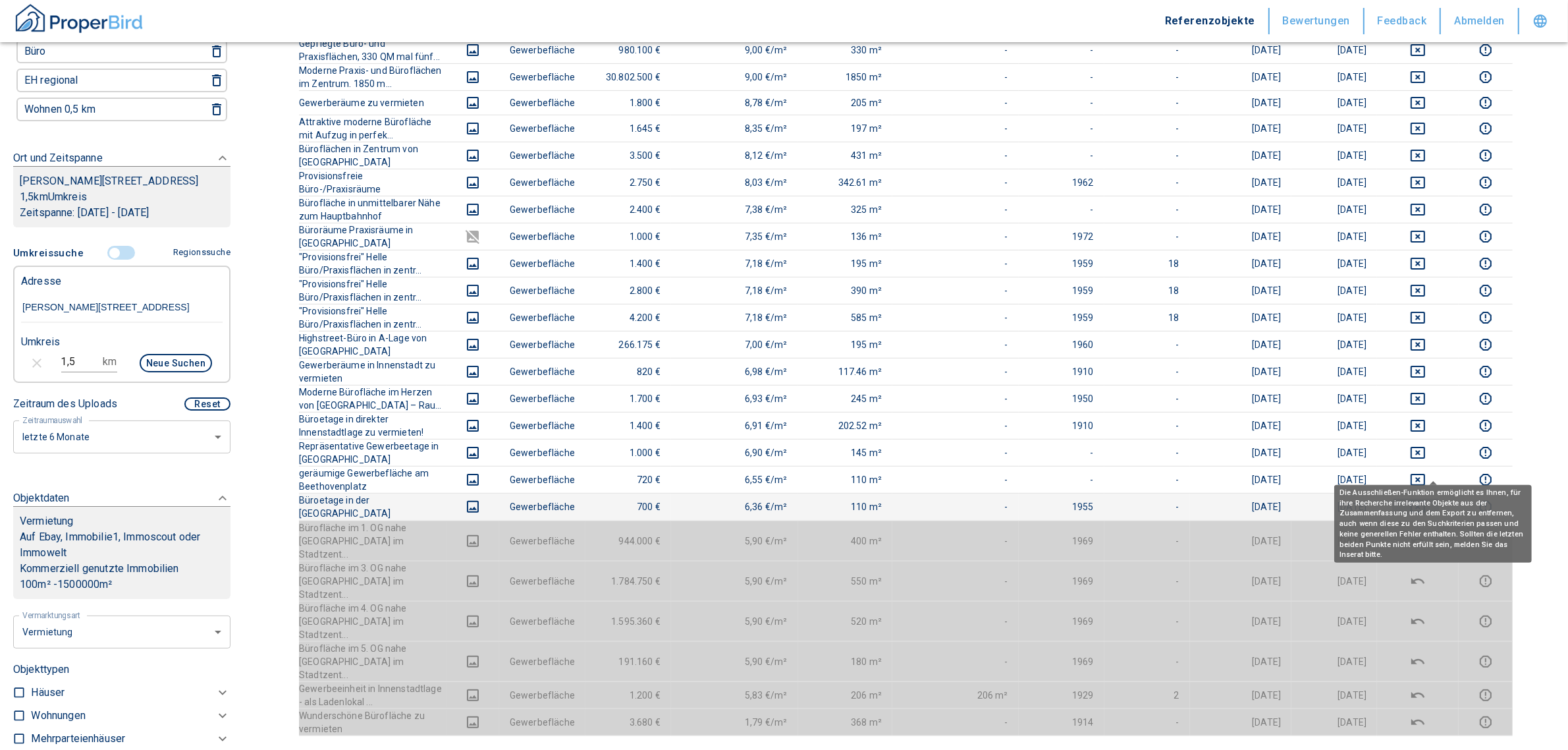
click at [1426, 499] on icon "deselect this listing" at bounding box center [1417, 506] width 16 height 16
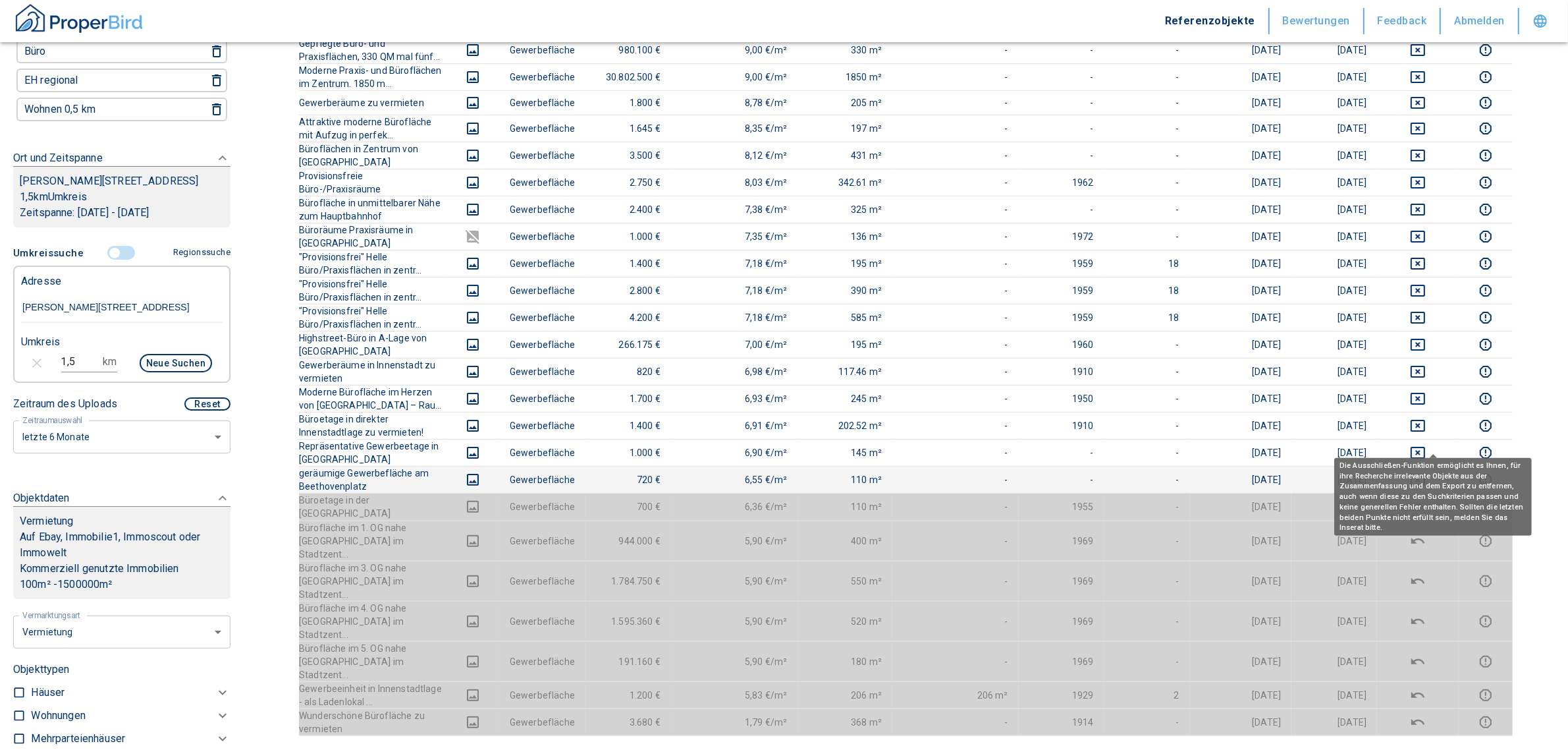
click at [1424, 472] on icon "deselect this listing" at bounding box center [1417, 479] width 16 height 16
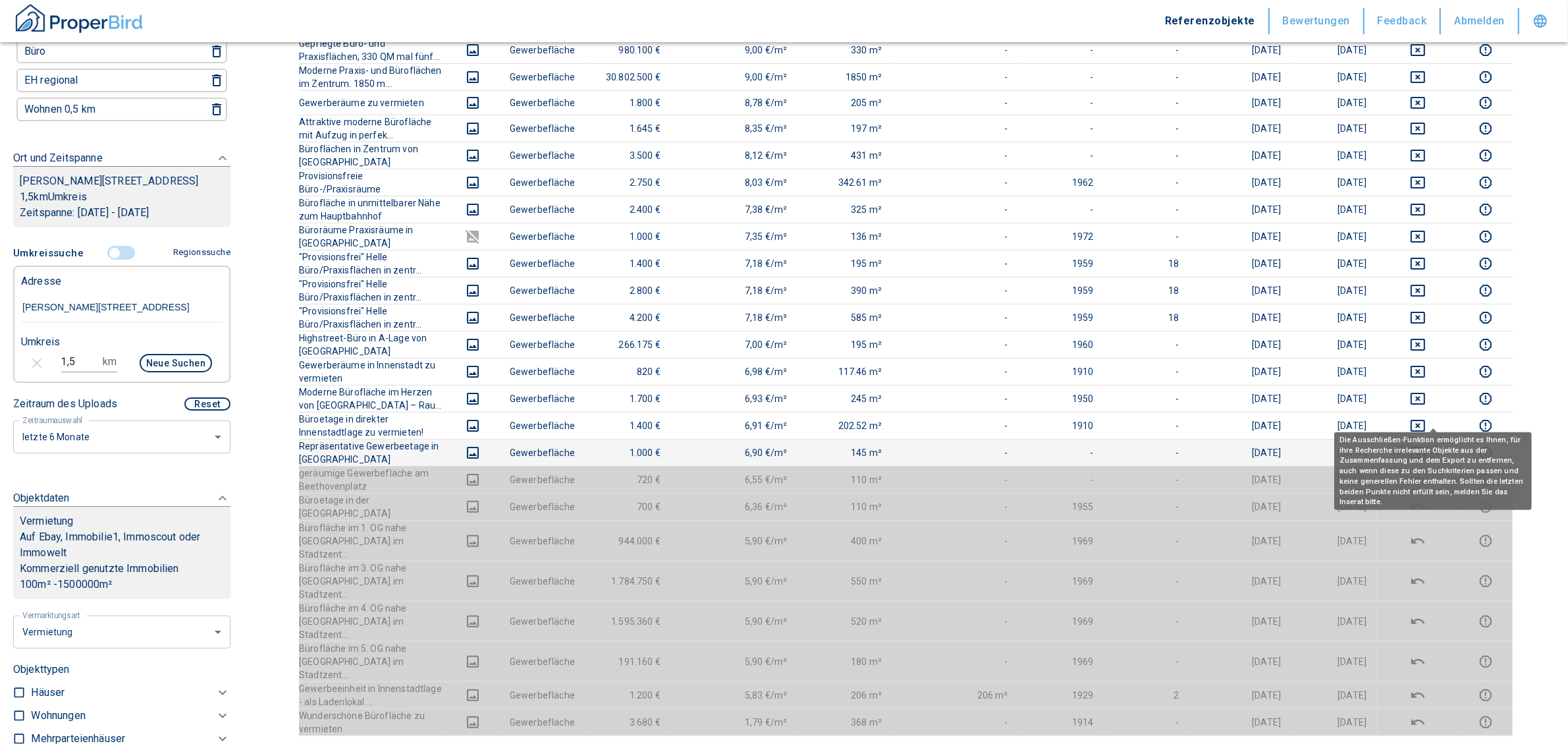
click at [1426, 445] on icon "deselect this listing" at bounding box center [1417, 452] width 16 height 16
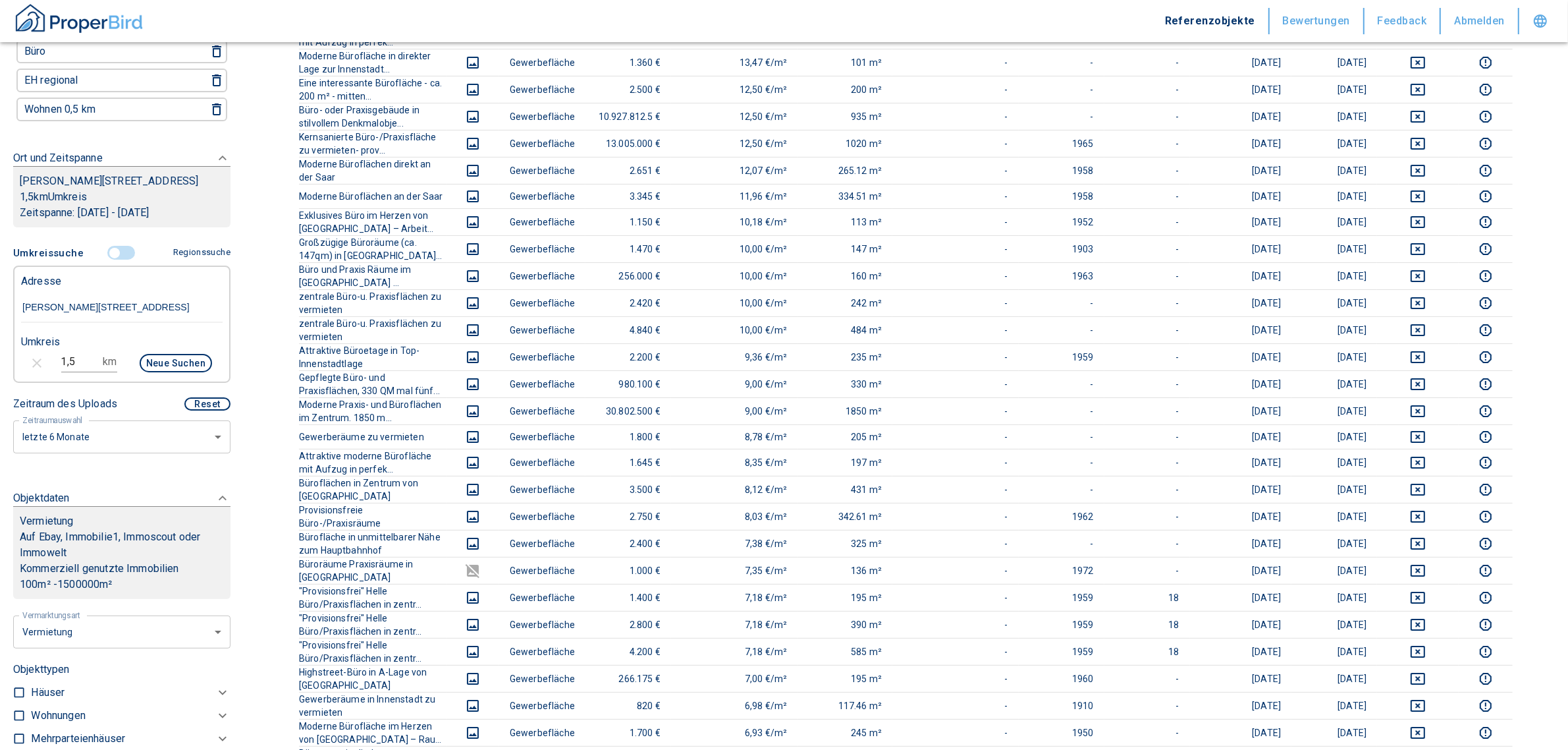
scroll to position [0, 0]
